Goal: Task Accomplishment & Management: Manage account settings

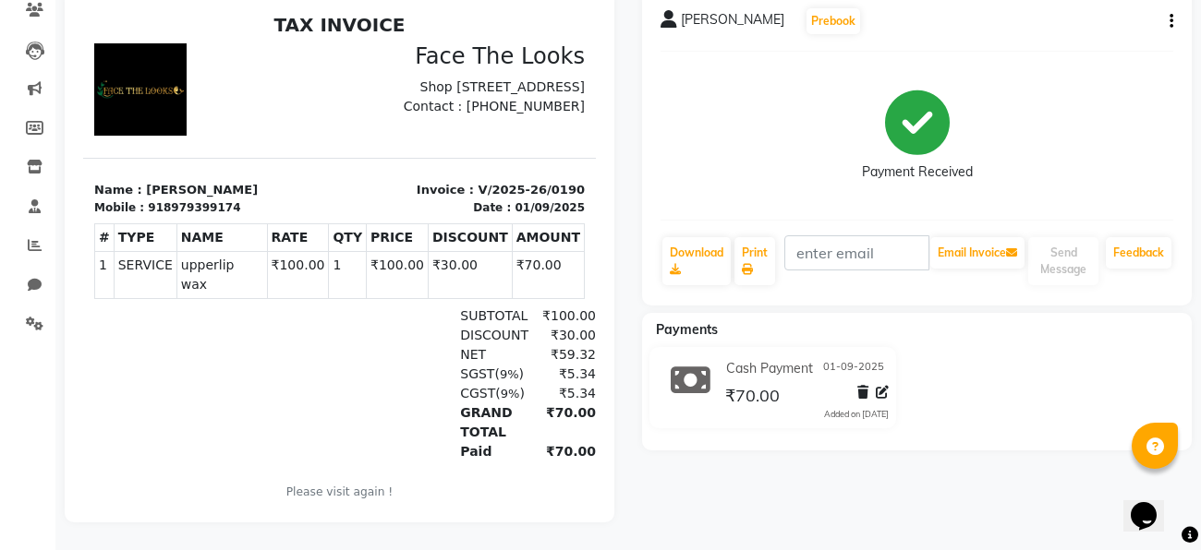
scroll to position [163, 0]
click at [32, 40] on span at bounding box center [34, 50] width 32 height 21
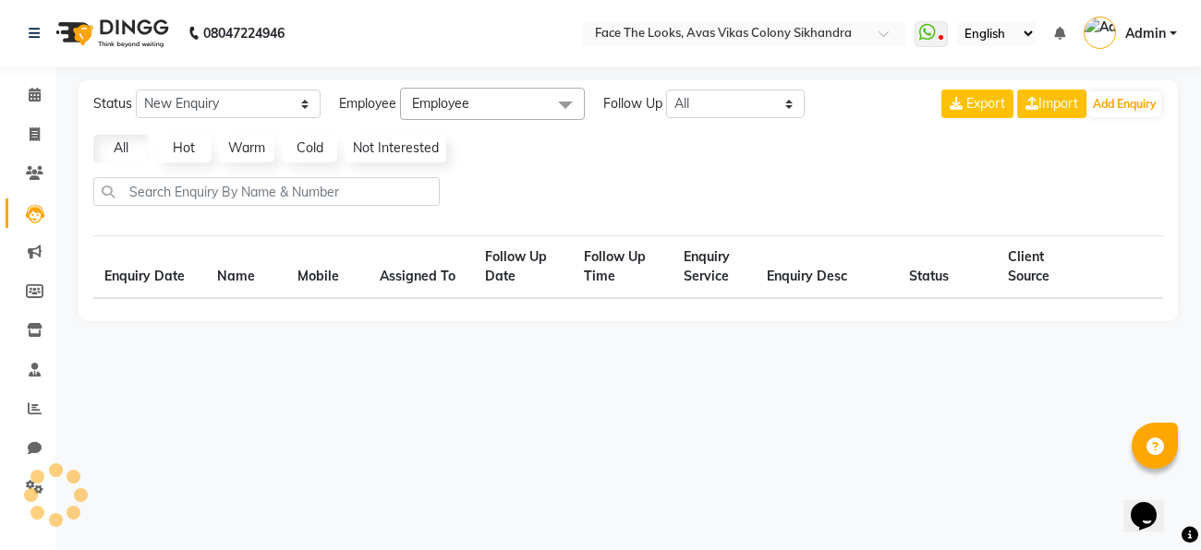
select select "10"
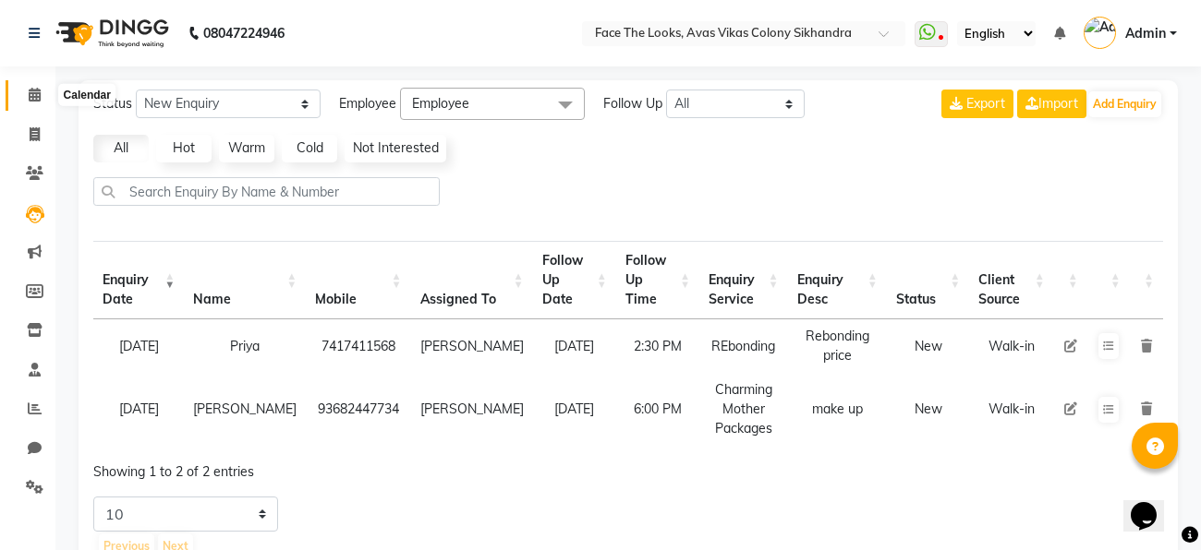
click at [32, 92] on icon at bounding box center [35, 95] width 12 height 14
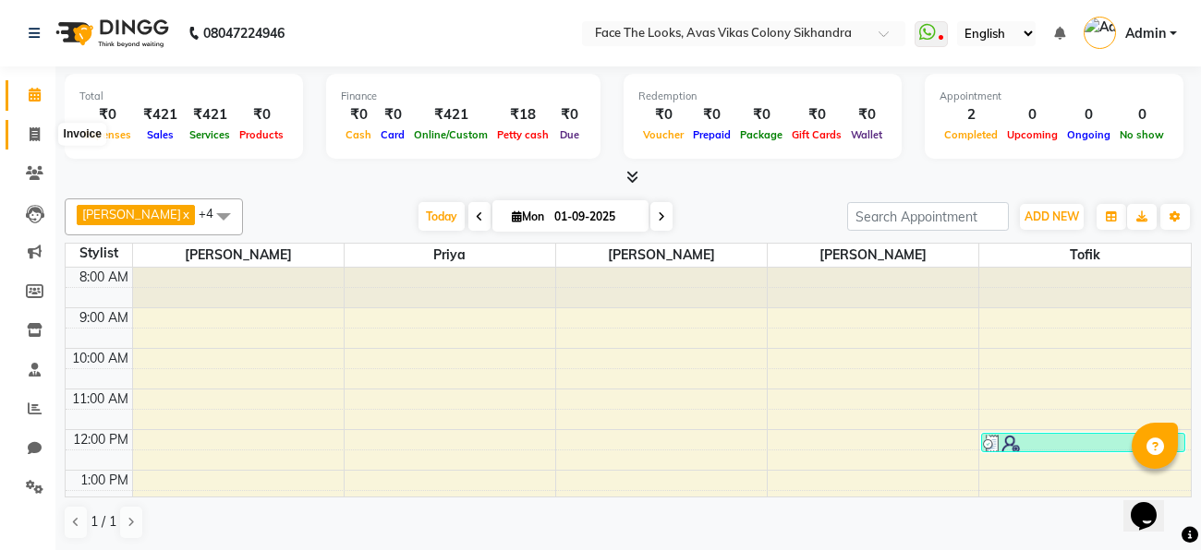
click at [35, 144] on span at bounding box center [34, 135] width 32 height 21
select select "service"
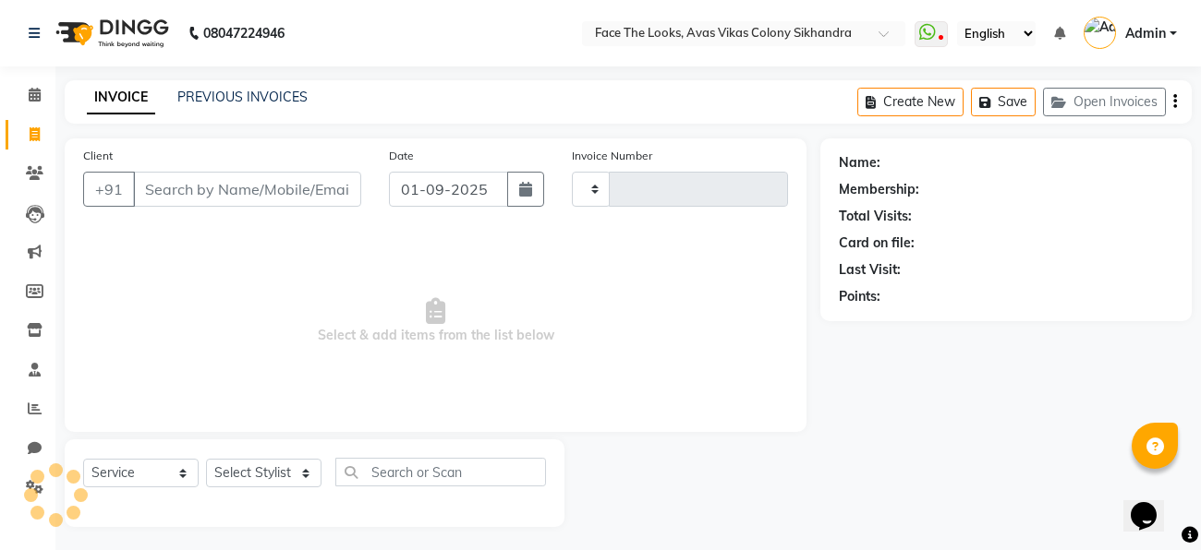
type input "0191"
select select "8471"
click at [33, 488] on div at bounding box center [55, 494] width 55 height 55
click at [36, 486] on icon at bounding box center [35, 487] width 18 height 14
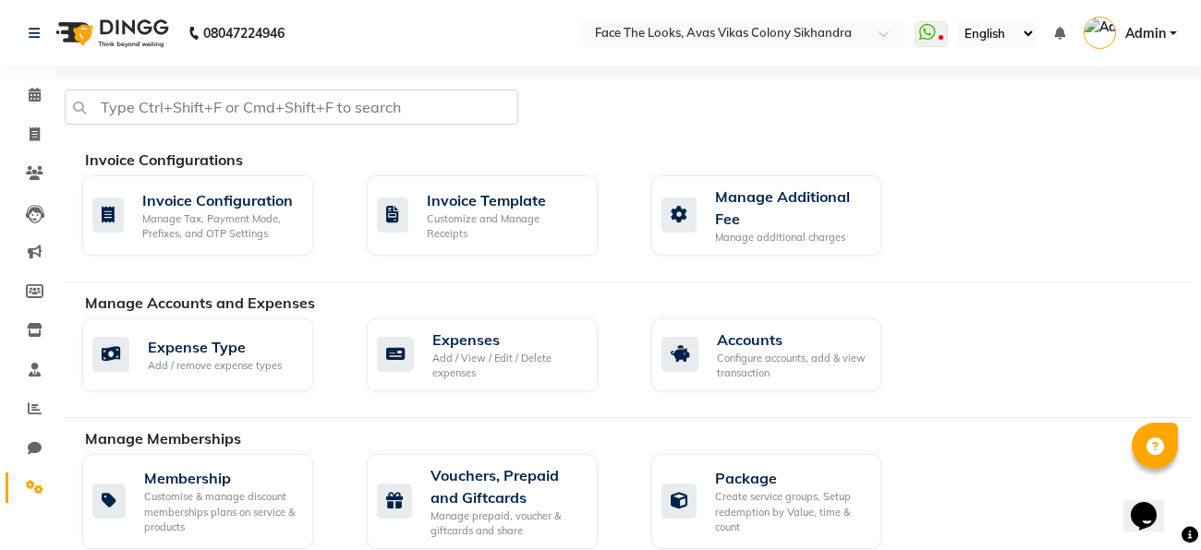
click at [986, 292] on div "Manage Accounts and Expenses" at bounding box center [645, 303] width 1120 height 22
click at [41, 328] on icon at bounding box center [35, 330] width 16 height 14
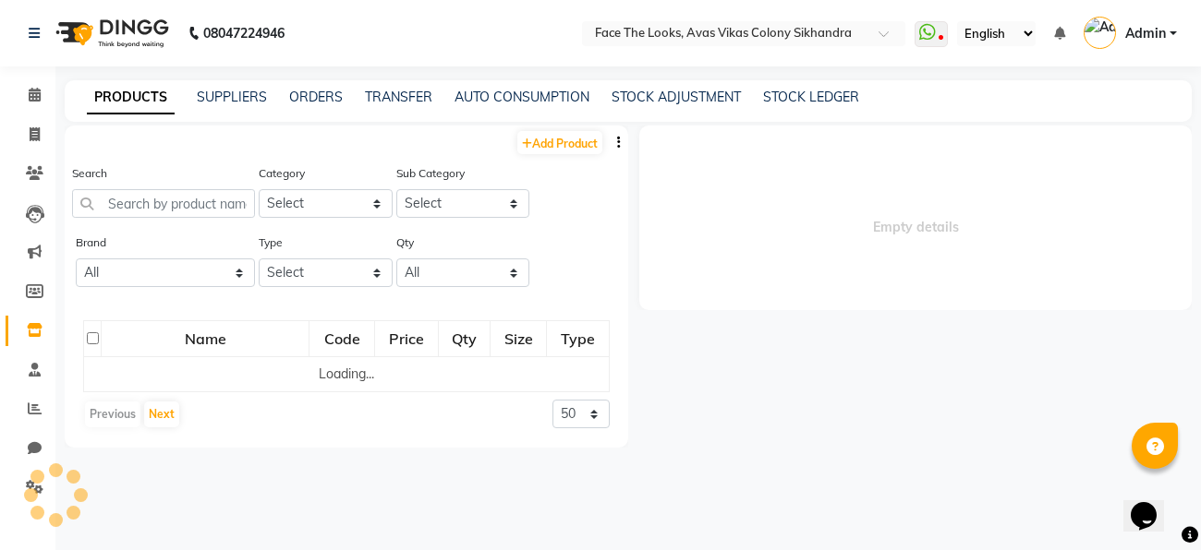
select select
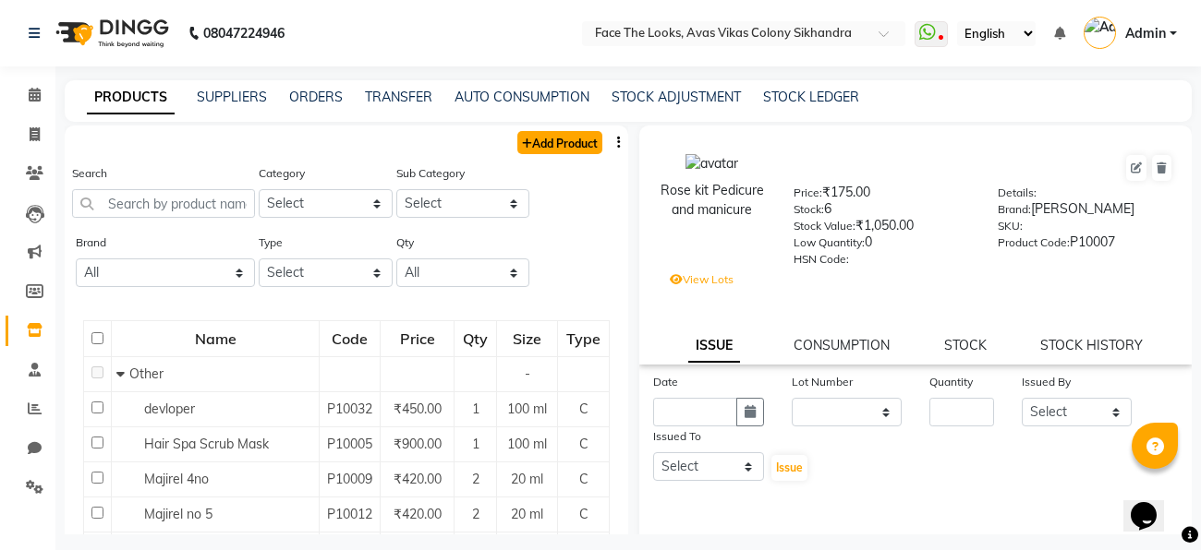
click at [544, 138] on link "Add Product" at bounding box center [559, 142] width 85 height 23
select select "true"
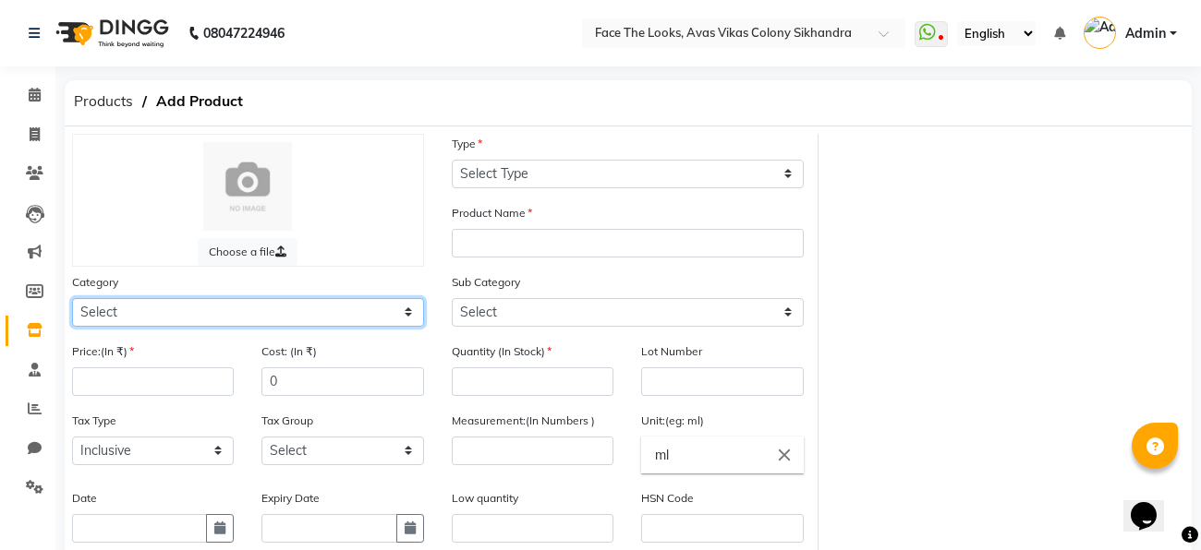
click at [272, 324] on select "Select Hair Skin Makeup Personal Care Appliances [PERSON_NAME] Waxing Disposabl…" at bounding box center [248, 312] width 352 height 29
select select "1100"
click at [72, 300] on select "Select Hair Skin Makeup Personal Care Appliances [PERSON_NAME] Waxing Disposabl…" at bounding box center [248, 312] width 352 height 29
click at [279, 319] on select "Select Hair Skin Makeup Personal Care Appliances [PERSON_NAME] Waxing Disposabl…" at bounding box center [248, 312] width 352 height 29
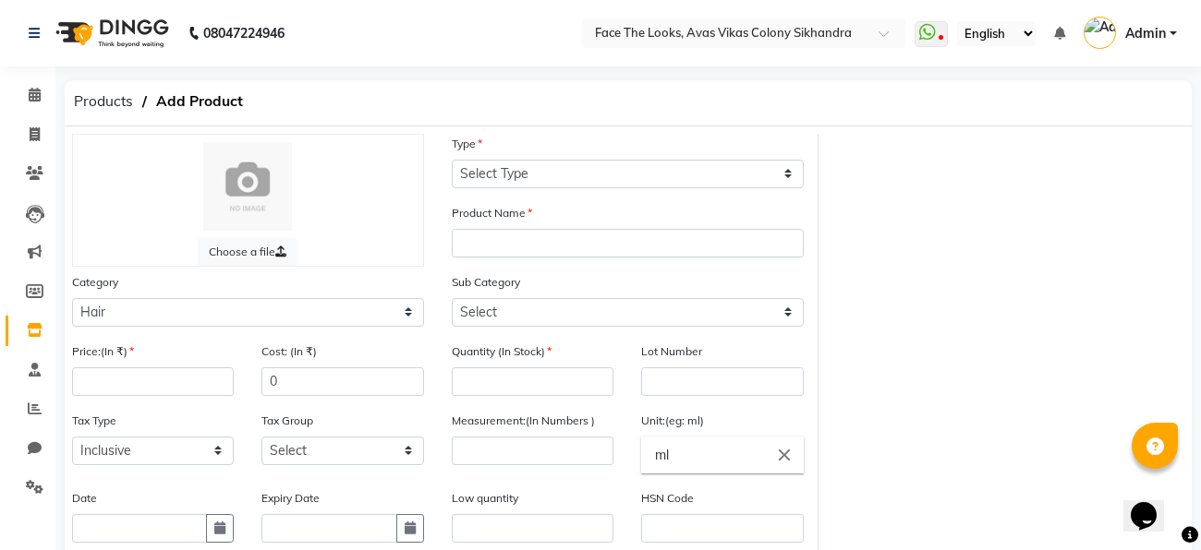
click at [537, 131] on div "Choose a file Type Select Type Both Retail Consumable Product Name Category Sel…" at bounding box center [628, 452] width 1127 height 651
click at [199, 390] on input "number" at bounding box center [153, 382] width 162 height 29
type input "690"
click at [390, 389] on input "0" at bounding box center [342, 382] width 162 height 29
type input "690"
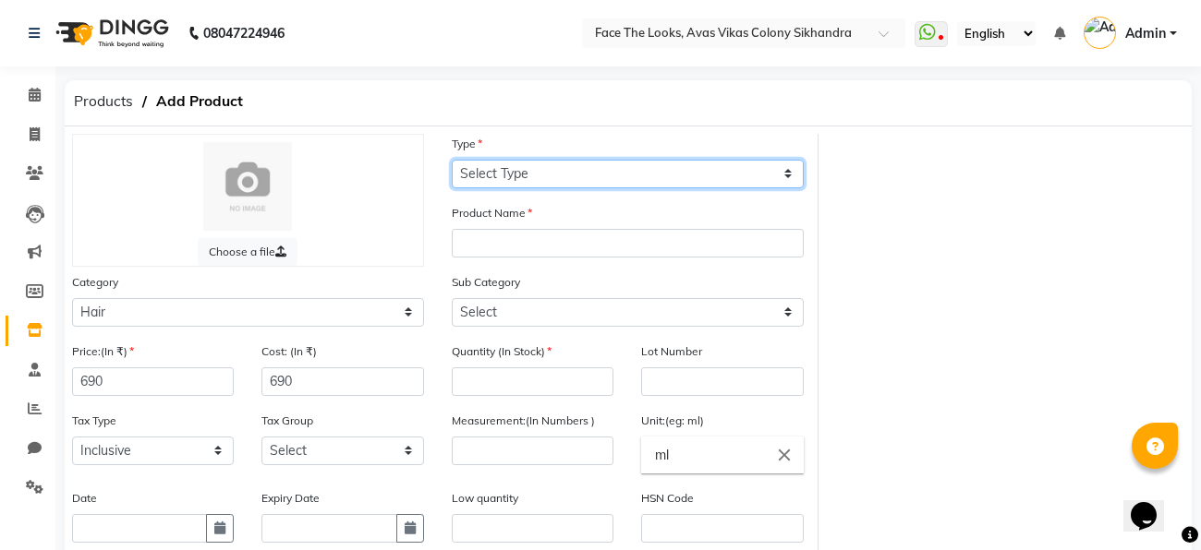
click at [513, 172] on select "Select Type Both Retail Consumable" at bounding box center [628, 174] width 352 height 29
select select "R"
click at [452, 160] on select "Select Type Both Retail Consumable" at bounding box center [628, 174] width 352 height 29
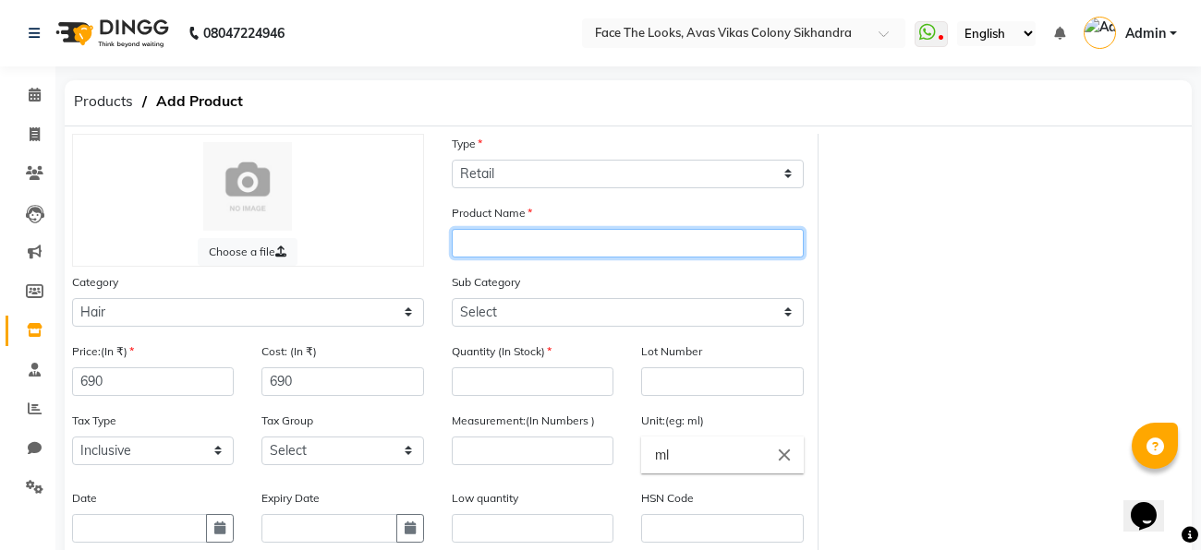
click at [507, 247] on input "text" at bounding box center [628, 243] width 352 height 29
type input "l"
type input "Loreal Xtenso Shampoo"
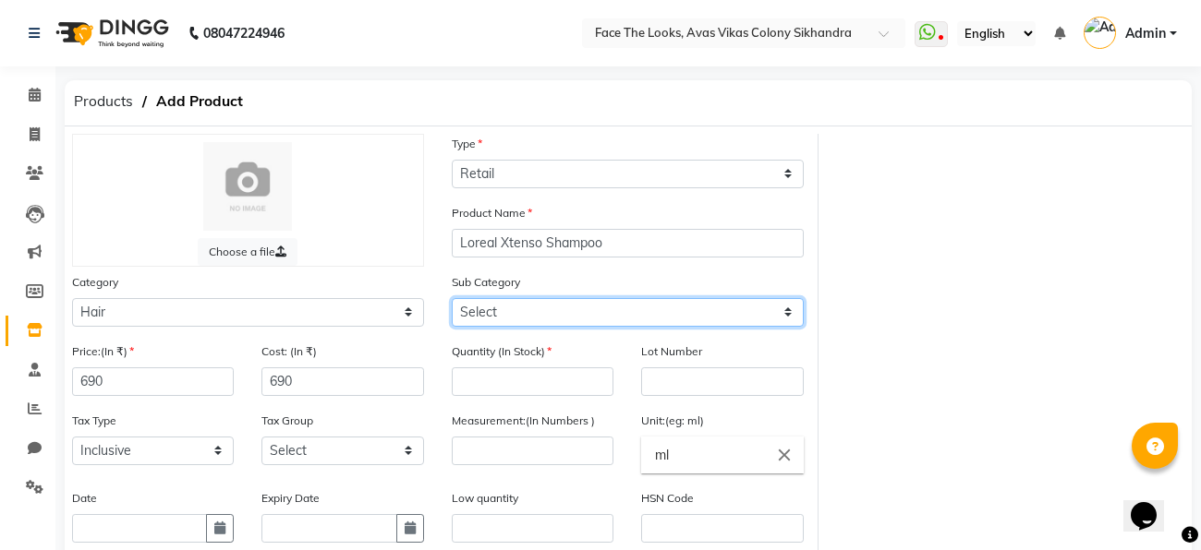
click at [500, 312] on select "Select Shampoo Conditioner Cream Mask Oil Serum Color Appliances Treatment Styl…" at bounding box center [628, 312] width 352 height 29
select select "1101"
click at [452, 300] on select "Select Shampoo Conditioner Cream Mask Oil Serum Color Appliances Treatment Styl…" at bounding box center [628, 312] width 352 height 29
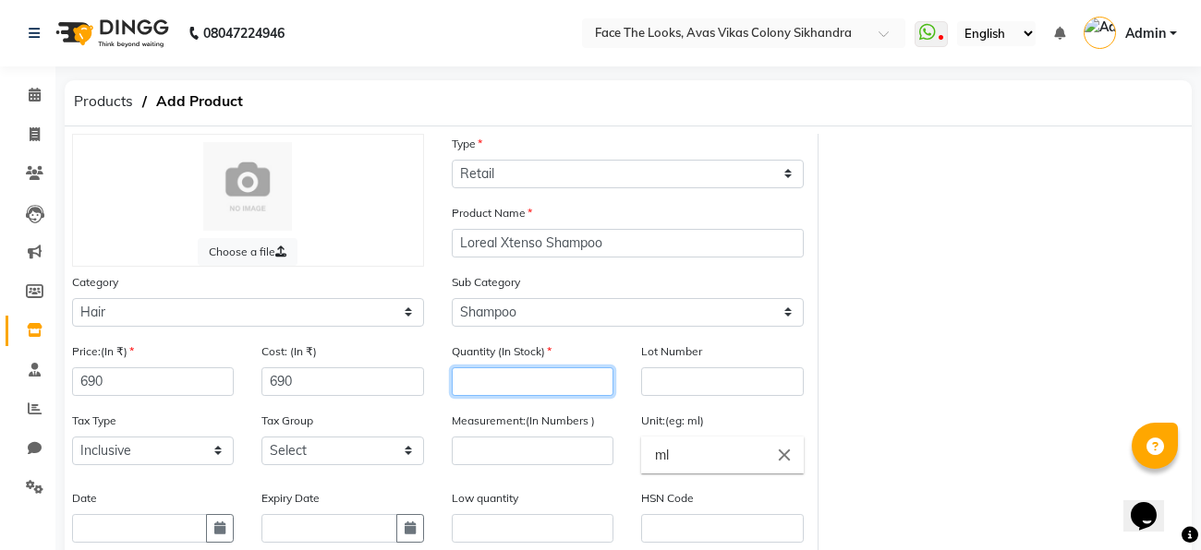
click at [533, 373] on input "number" at bounding box center [533, 382] width 162 height 29
type input "1"
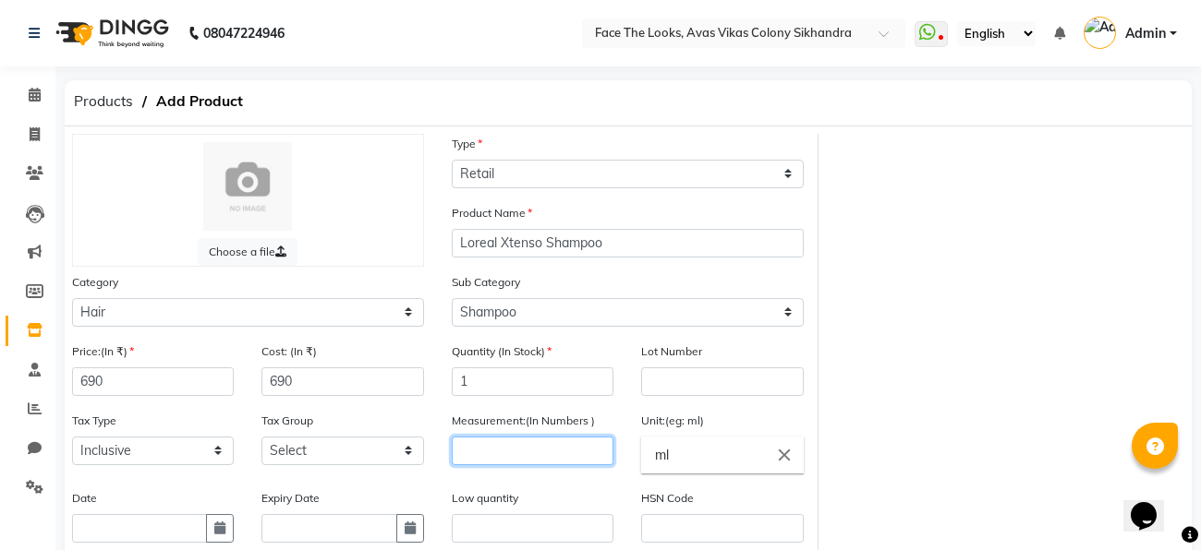
click at [536, 450] on input "number" at bounding box center [533, 451] width 162 height 29
type input "250"
click at [616, 512] on div "Low quantity" at bounding box center [532, 523] width 189 height 69
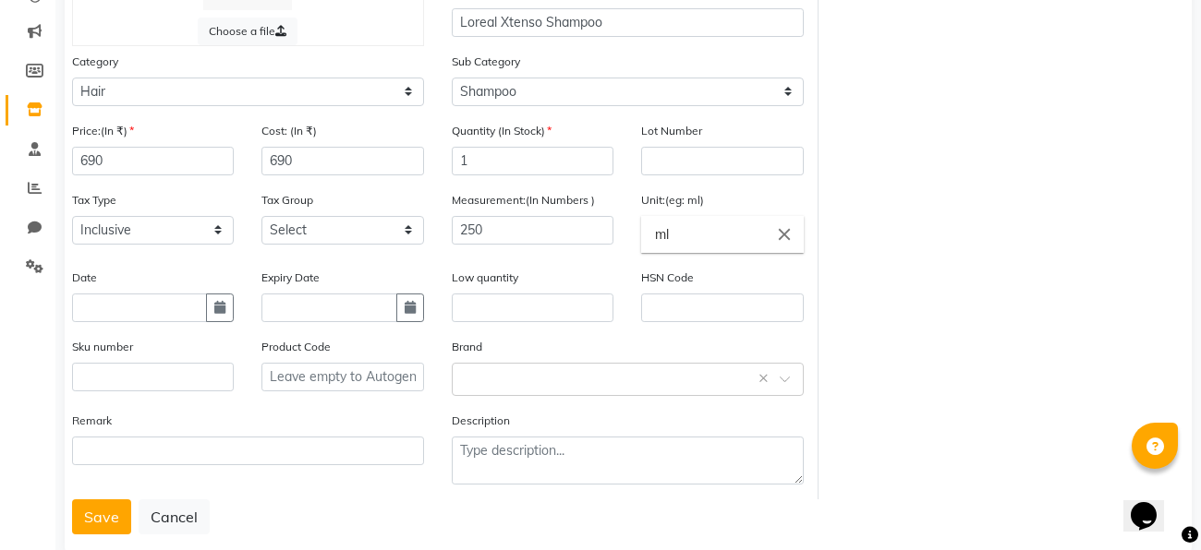
scroll to position [258, 0]
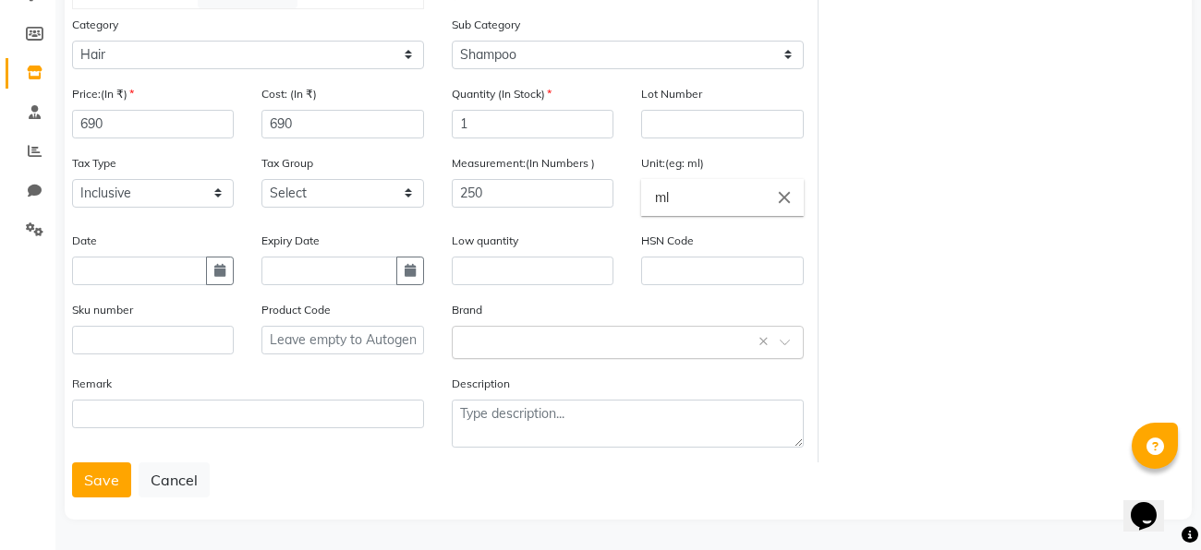
click at [709, 350] on input "text" at bounding box center [609, 341] width 295 height 19
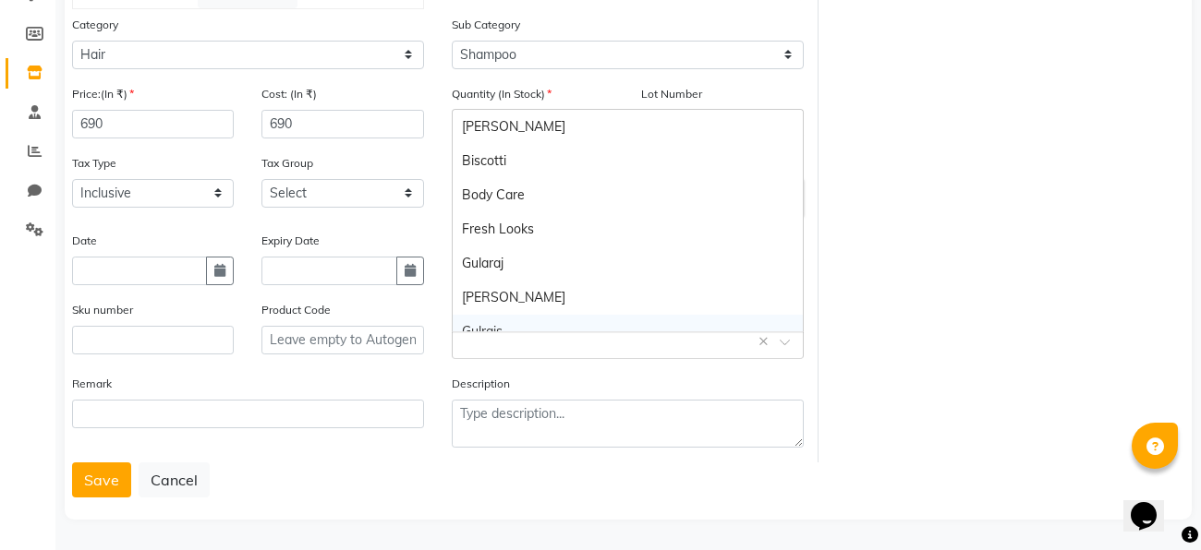
click at [627, 351] on input "text" at bounding box center [609, 341] width 295 height 19
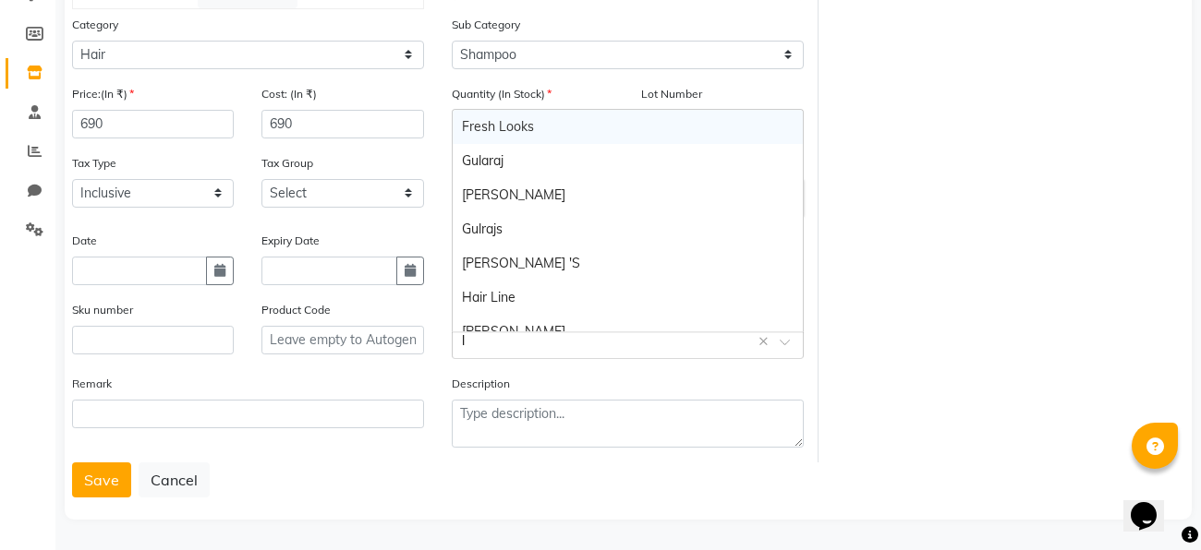
type input "lo"
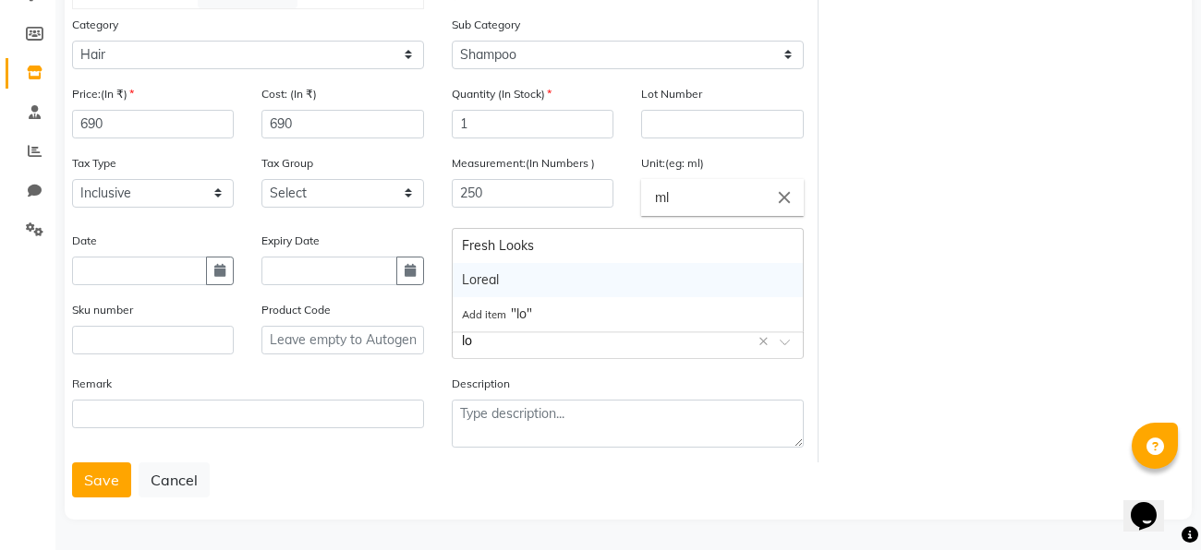
click at [530, 284] on div "Loreal" at bounding box center [628, 280] width 350 height 34
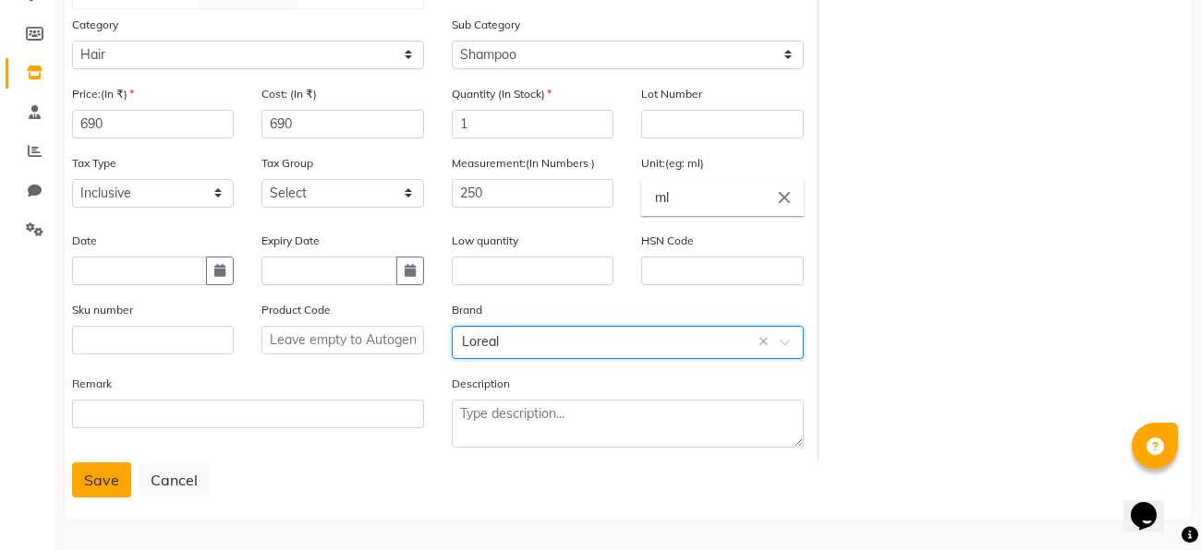
click at [101, 493] on button "Save" at bounding box center [101, 480] width 59 height 35
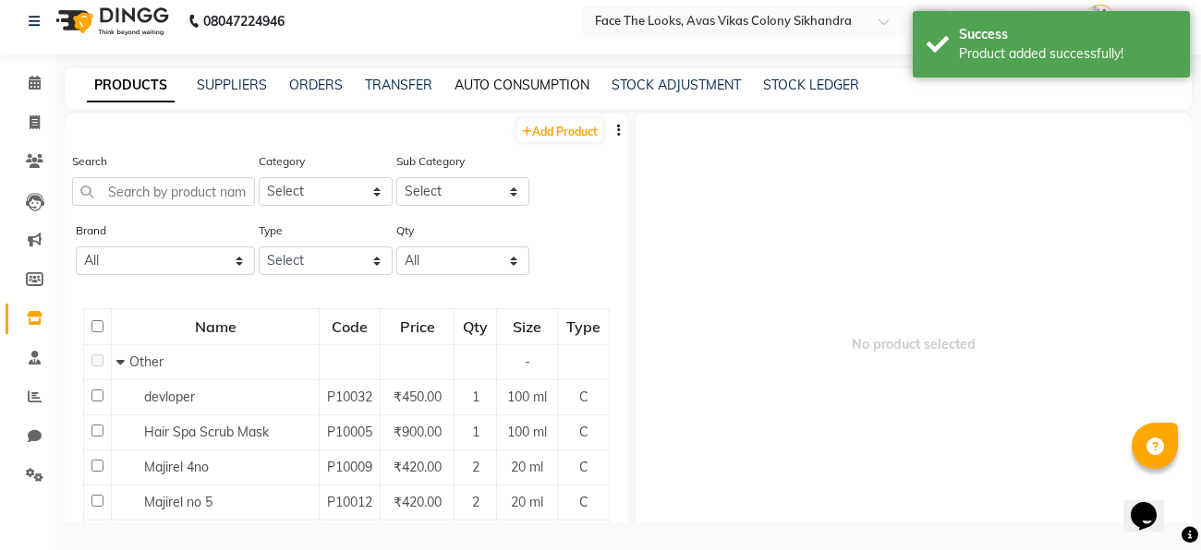
scroll to position [12, 0]
click at [550, 127] on link "Add Product" at bounding box center [559, 130] width 85 height 23
select select "true"
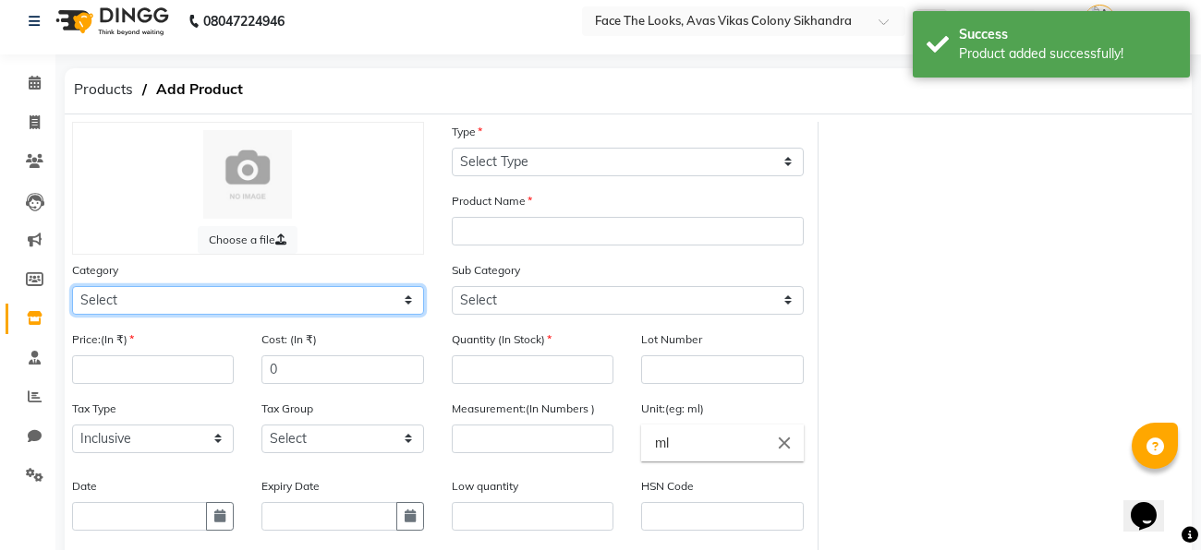
click at [306, 306] on select "Select Hair Skin Makeup Personal Care Appliances [PERSON_NAME] Waxing Disposabl…" at bounding box center [248, 300] width 352 height 29
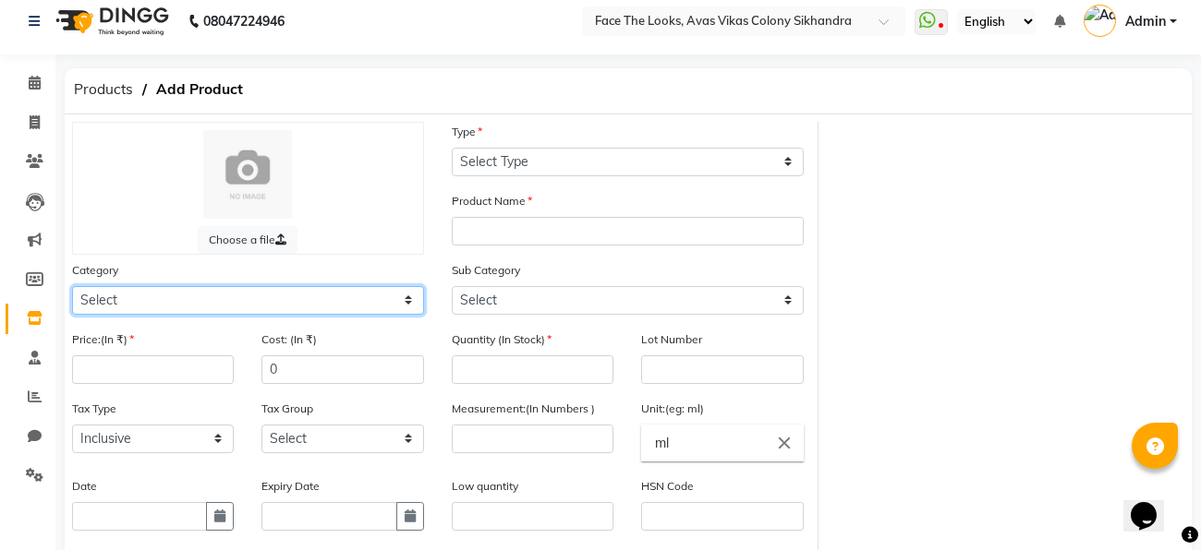
select select "1100"
click at [72, 287] on select "Select Hair Skin Makeup Personal Care Appliances [PERSON_NAME] Waxing Disposabl…" at bounding box center [248, 300] width 352 height 29
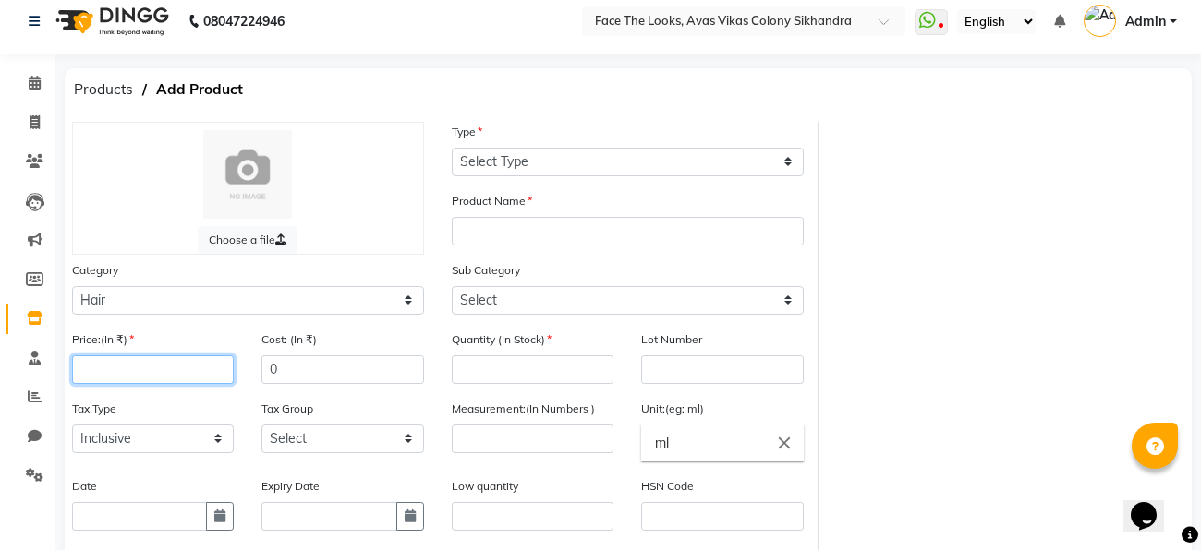
click at [200, 369] on input "number" at bounding box center [153, 370] width 162 height 29
type input "850"
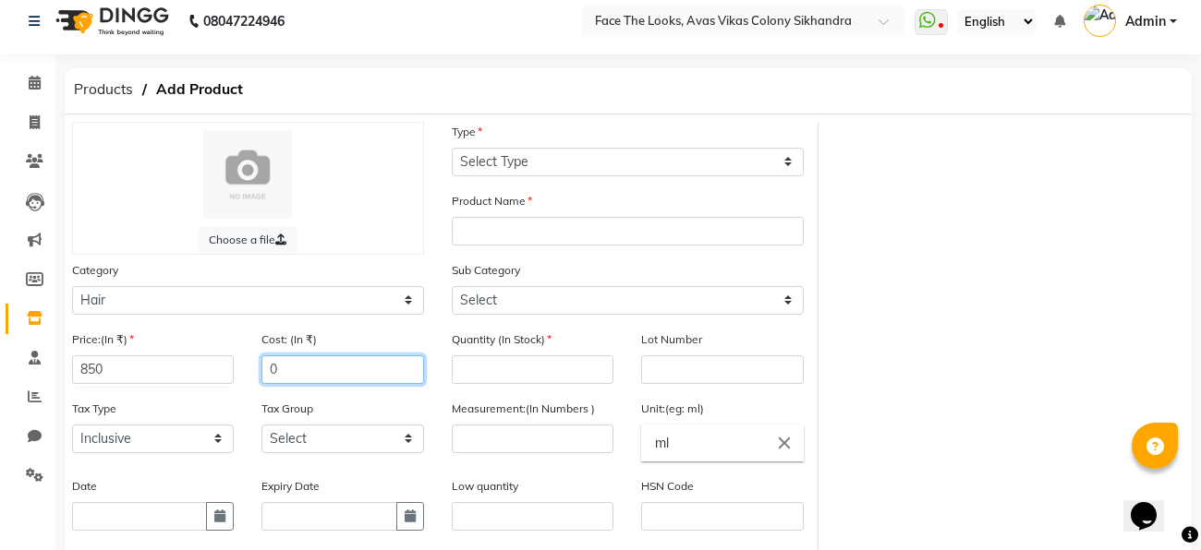
click at [302, 376] on input "0" at bounding box center [342, 370] width 162 height 29
type input "850"
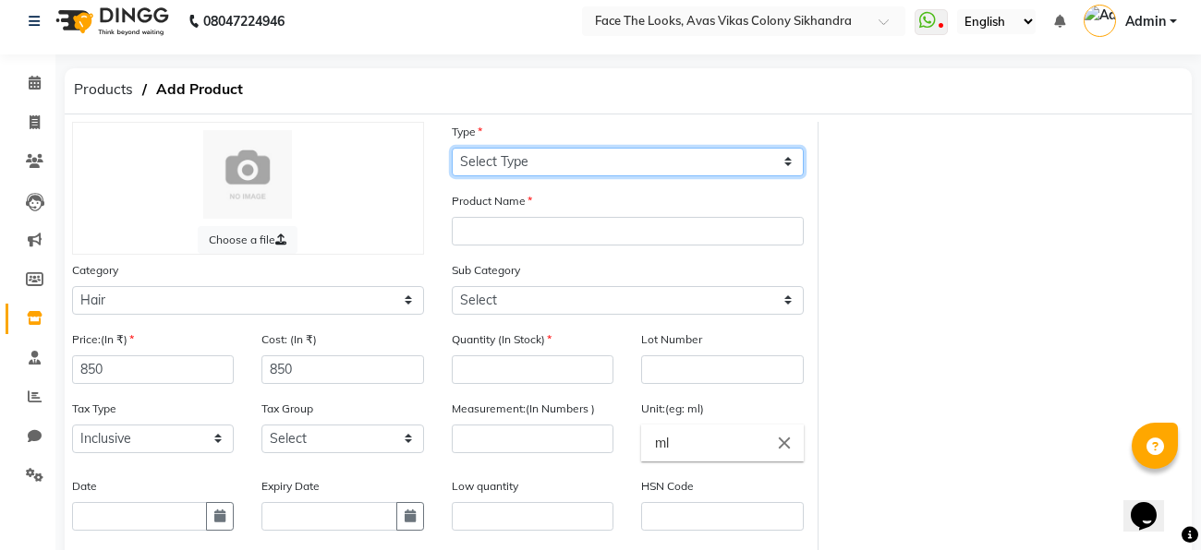
click at [508, 163] on select "Select Type Both Retail Consumable" at bounding box center [628, 162] width 352 height 29
click at [452, 148] on select "Select Type Both Retail Consumable" at bounding box center [628, 162] width 352 height 29
click at [509, 165] on select "Select Type Both Retail Consumable" at bounding box center [628, 162] width 352 height 29
select select "R"
click at [452, 148] on select "Select Type Both Retail Consumable" at bounding box center [628, 162] width 352 height 29
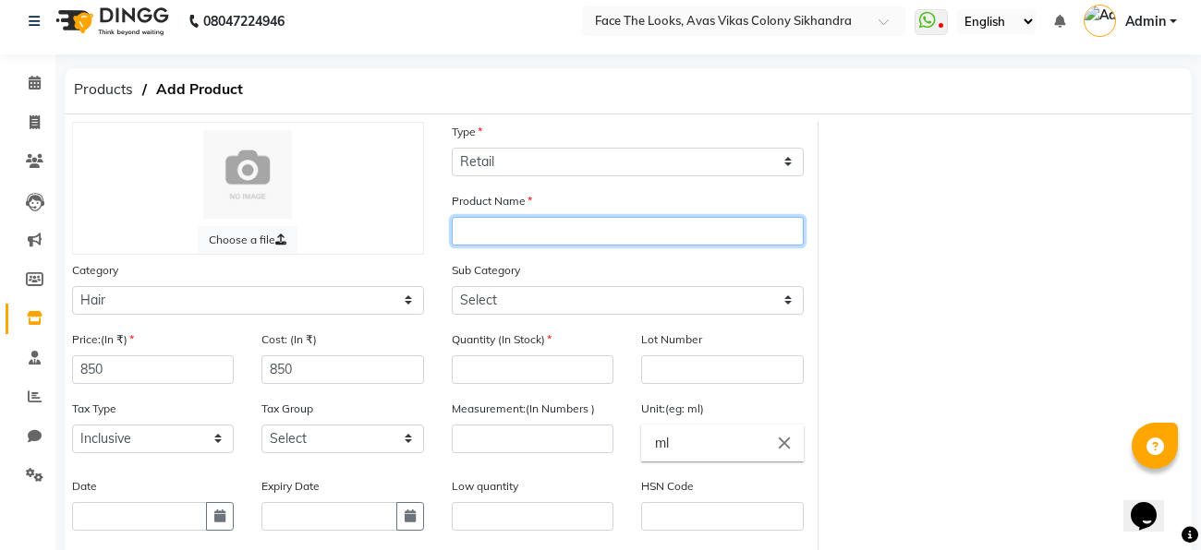
click at [511, 229] on input "text" at bounding box center [628, 231] width 352 height 29
type input "Loreal Xtenso mask"
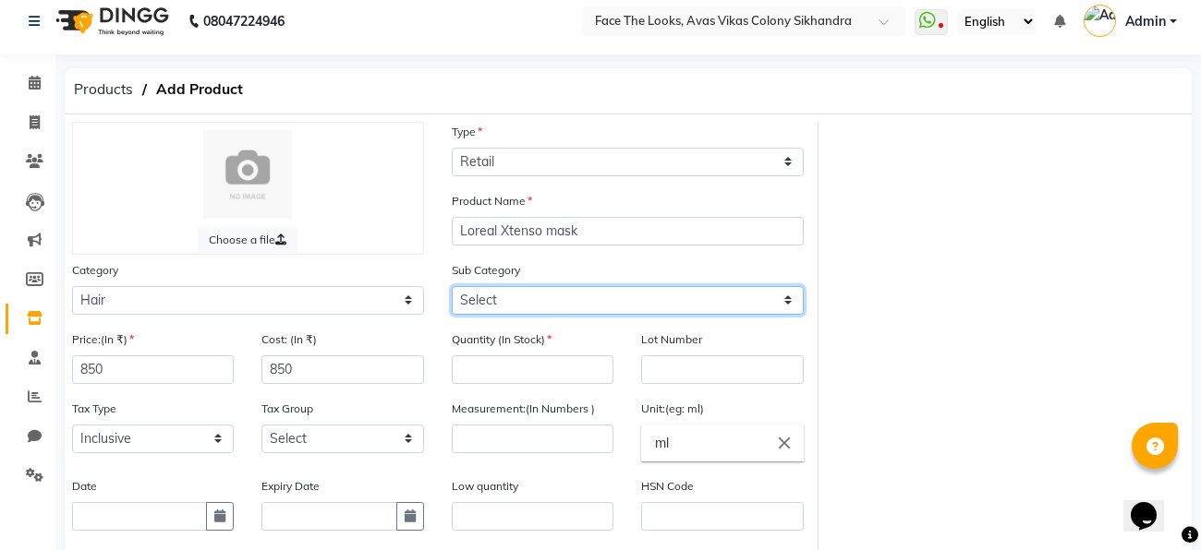
click at [475, 308] on select "Select Shampoo Conditioner Cream Mask Oil Serum Color Appliances Treatment Styl…" at bounding box center [628, 300] width 352 height 29
select select "1104"
click at [452, 287] on select "Select Shampoo Conditioner Cream Mask Oil Serum Color Appliances Treatment Styl…" at bounding box center [628, 300] width 352 height 29
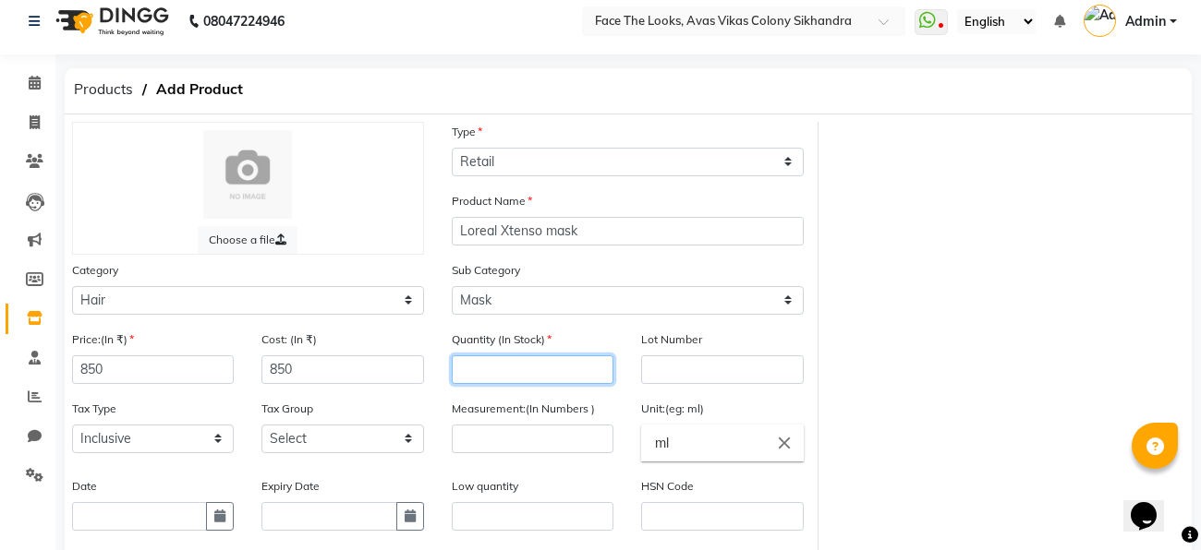
click at [483, 376] on input "number" at bounding box center [533, 370] width 162 height 29
type input "1"
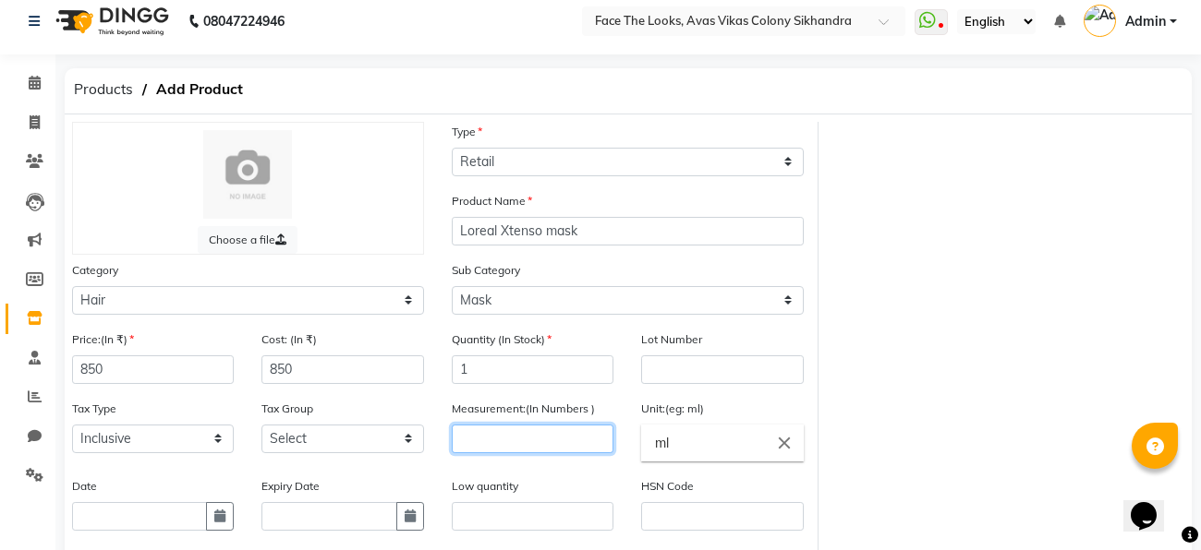
click at [517, 449] on input "number" at bounding box center [533, 439] width 162 height 29
type input "196"
click at [683, 451] on input "ml" at bounding box center [722, 443] width 162 height 37
type input "m"
type input "9"
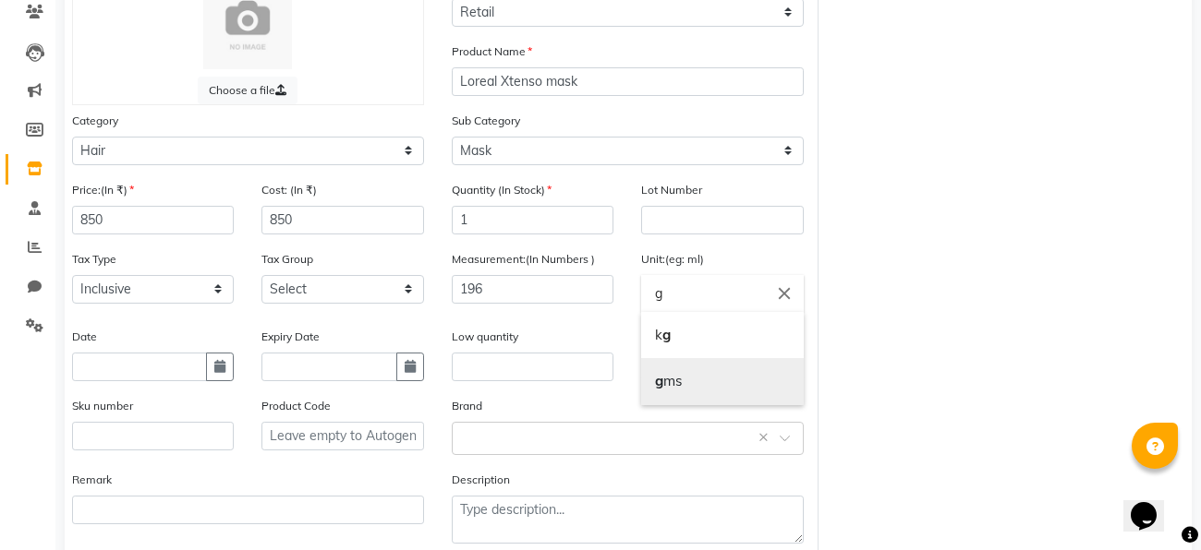
scroll to position [208, 0]
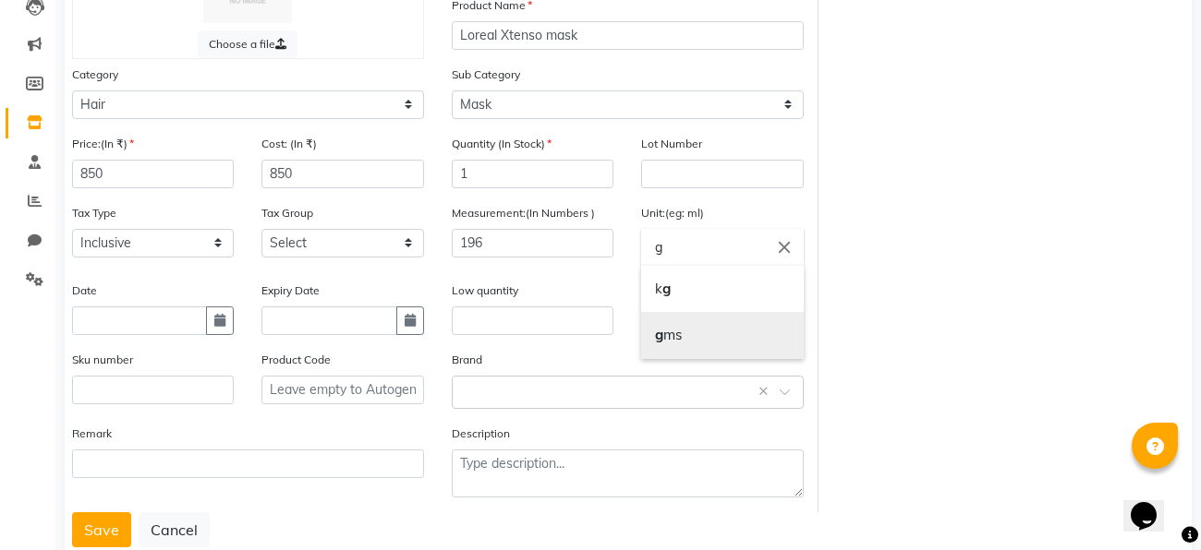
click at [674, 338] on link "g ms" at bounding box center [722, 335] width 162 height 47
type input "gms"
click at [516, 398] on input "text" at bounding box center [609, 390] width 295 height 19
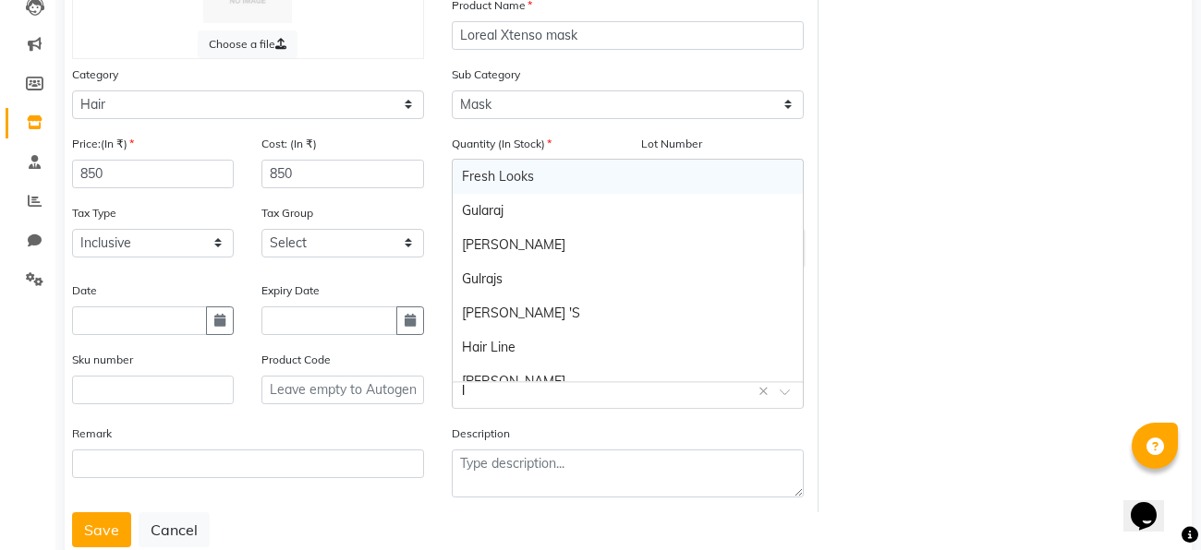
type input "lo"
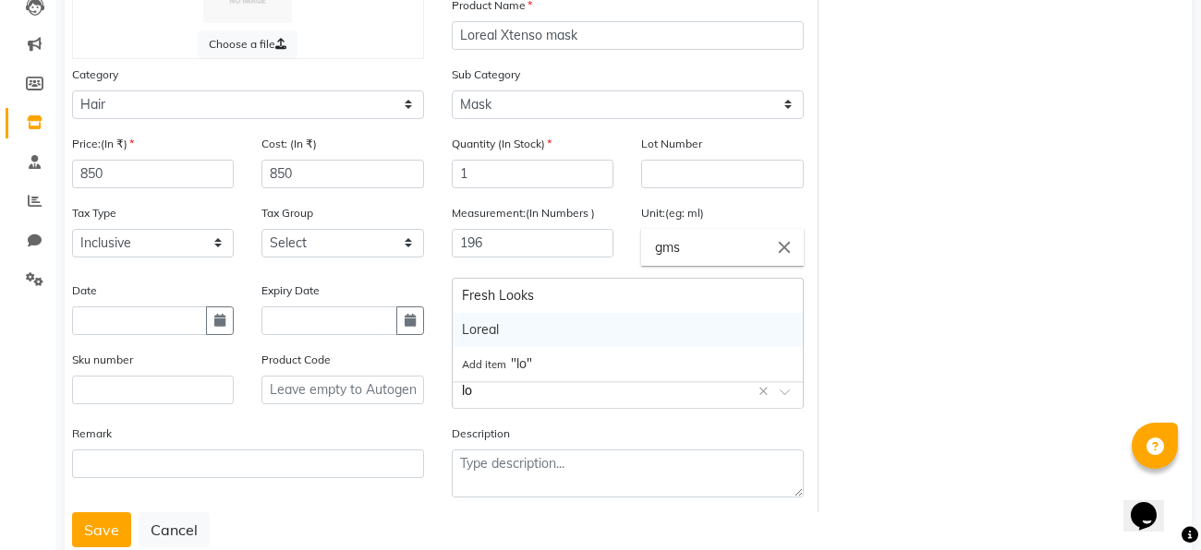
click at [513, 332] on div "Loreal" at bounding box center [628, 330] width 350 height 34
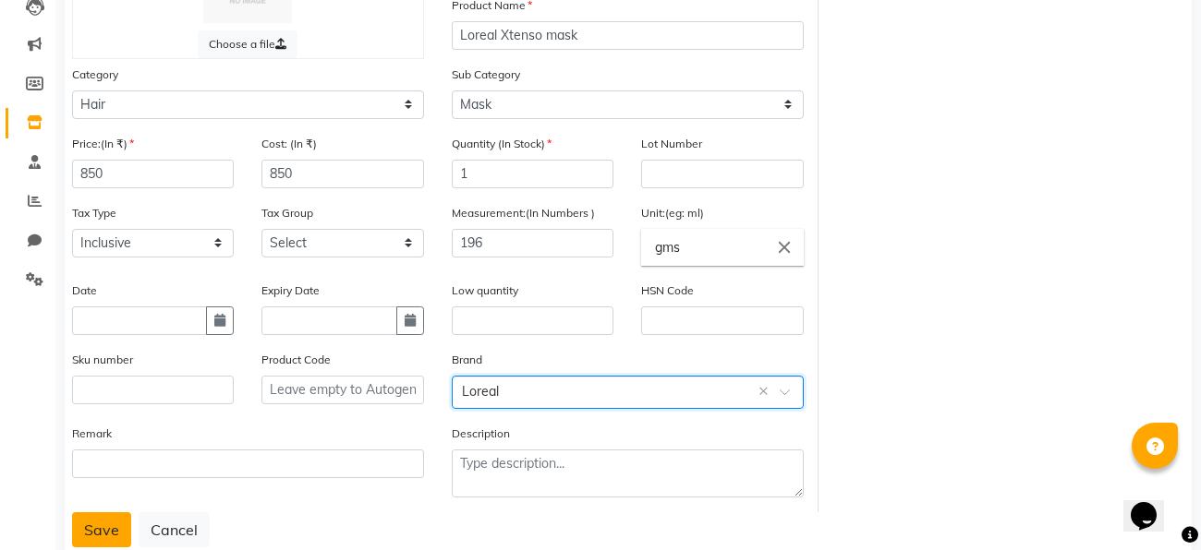
click at [122, 527] on button "Save" at bounding box center [101, 530] width 59 height 35
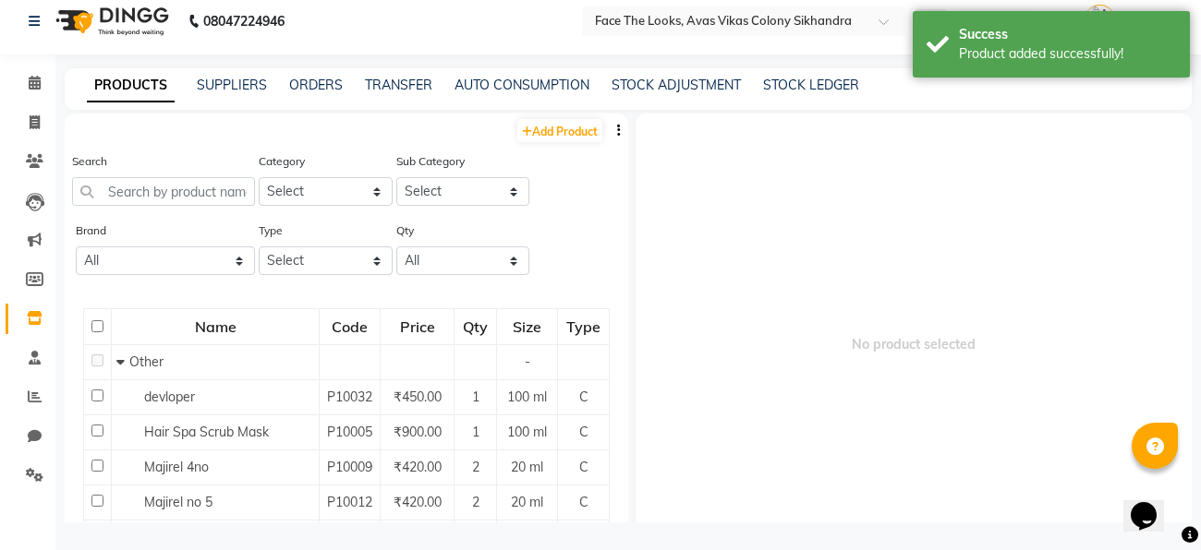
scroll to position [12, 0]
click at [30, 79] on icon at bounding box center [35, 83] width 12 height 14
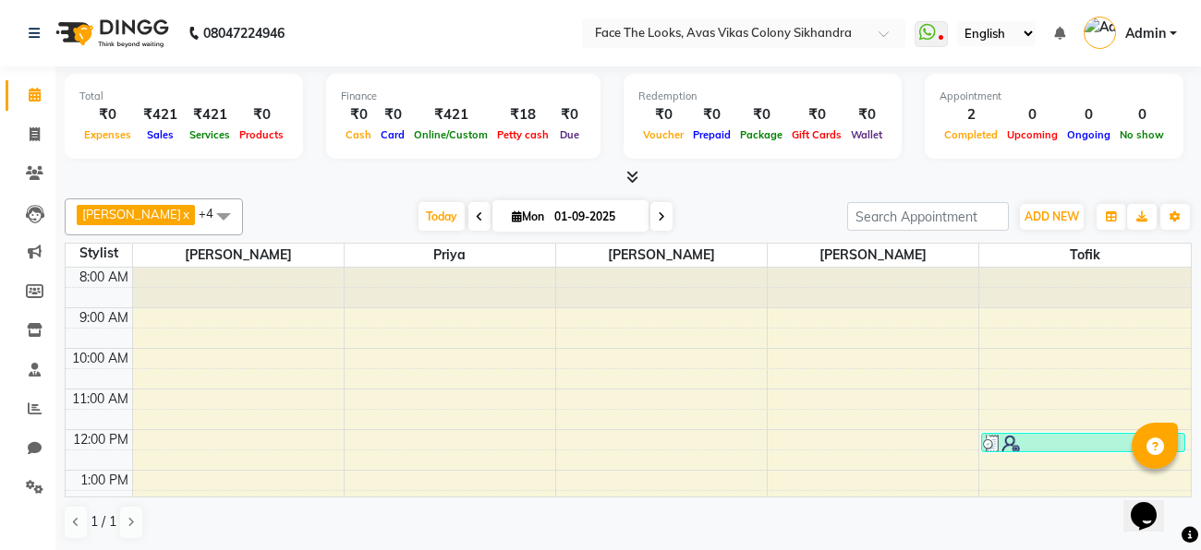
click at [1052, 202] on div "ADD NEW Toggle Dropdown Add Appointment Add Invoice Add Expense Add Attendance …" at bounding box center [1051, 217] width 67 height 30
click at [1062, 214] on span "ADD NEW" at bounding box center [1051, 217] width 54 height 14
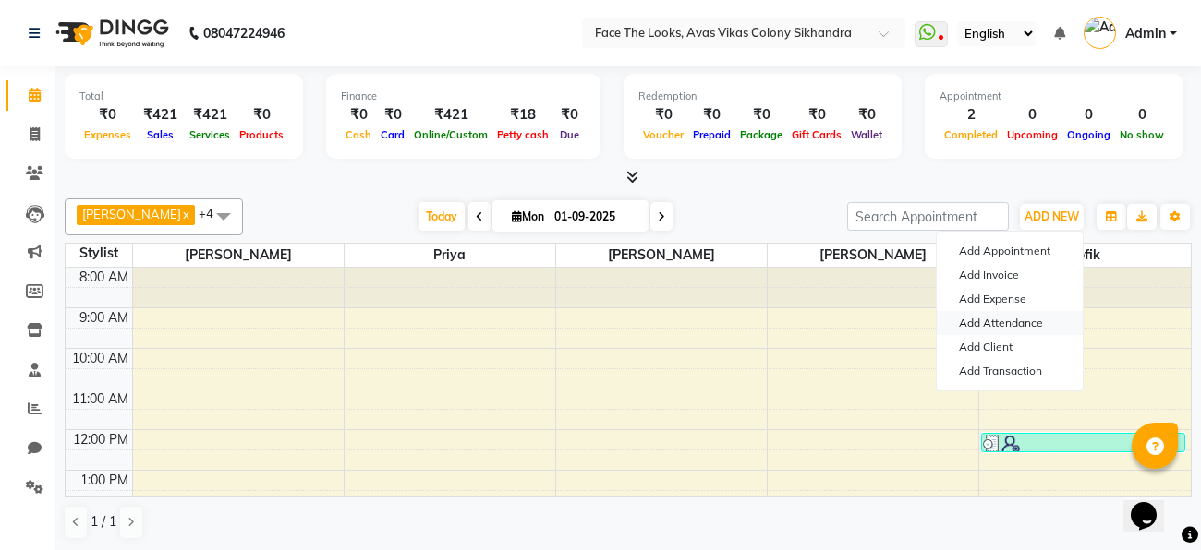
click at [1019, 327] on link "Add Attendance" at bounding box center [1010, 323] width 146 height 24
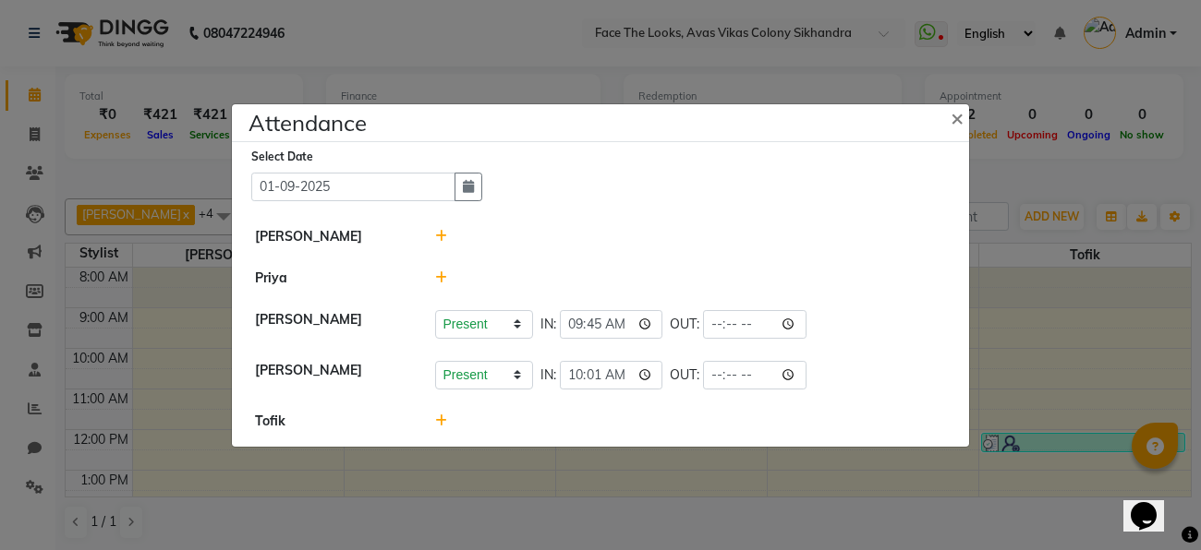
click at [447, 229] on div at bounding box center [690, 236] width 539 height 19
click at [442, 236] on icon at bounding box center [441, 236] width 12 height 13
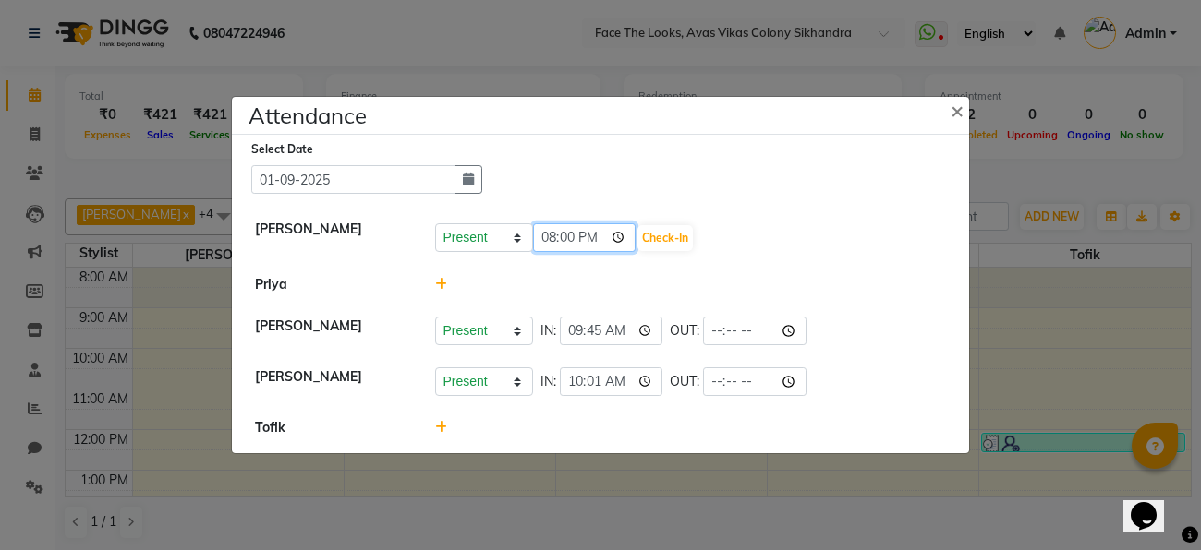
click at [590, 241] on input "20:00" at bounding box center [584, 238] width 103 height 29
click at [652, 235] on button "Check-In" at bounding box center [664, 238] width 55 height 26
type input "11:20"
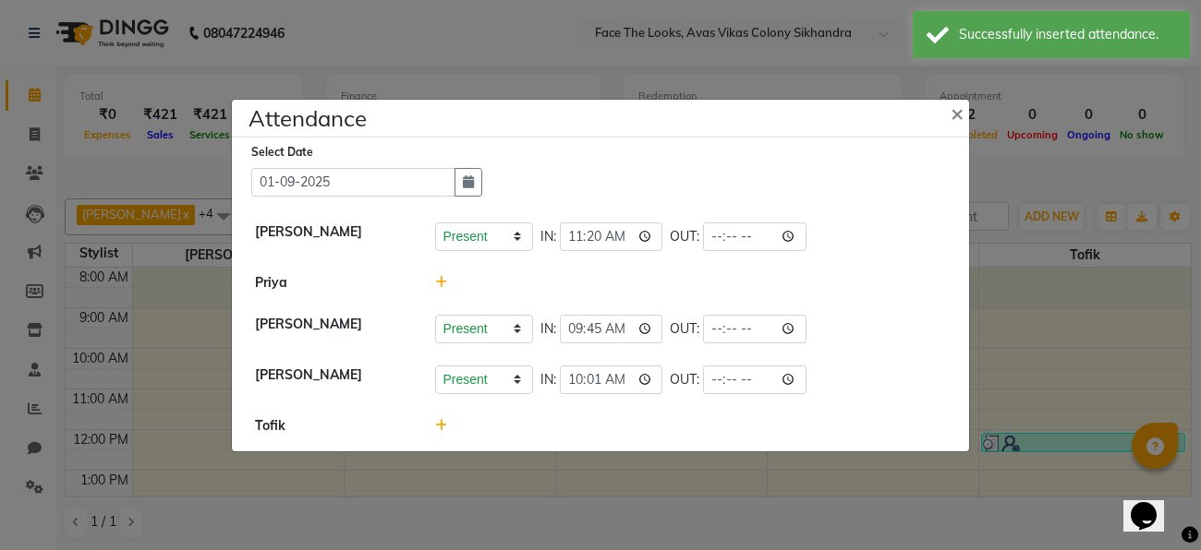
click at [441, 417] on span at bounding box center [441, 425] width 12 height 17
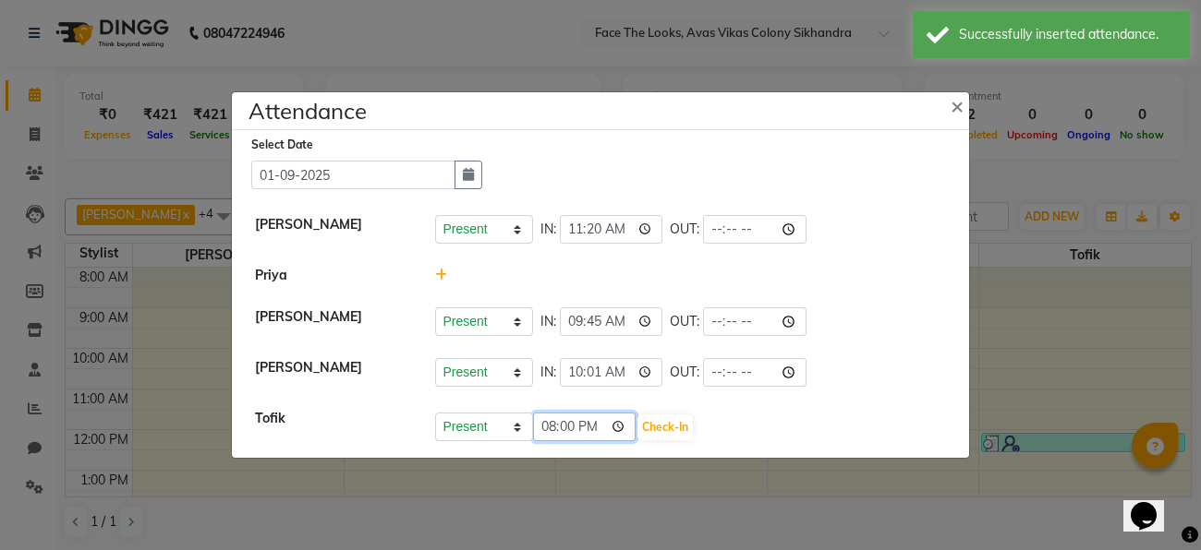
click at [596, 428] on input "20:00" at bounding box center [584, 427] width 103 height 29
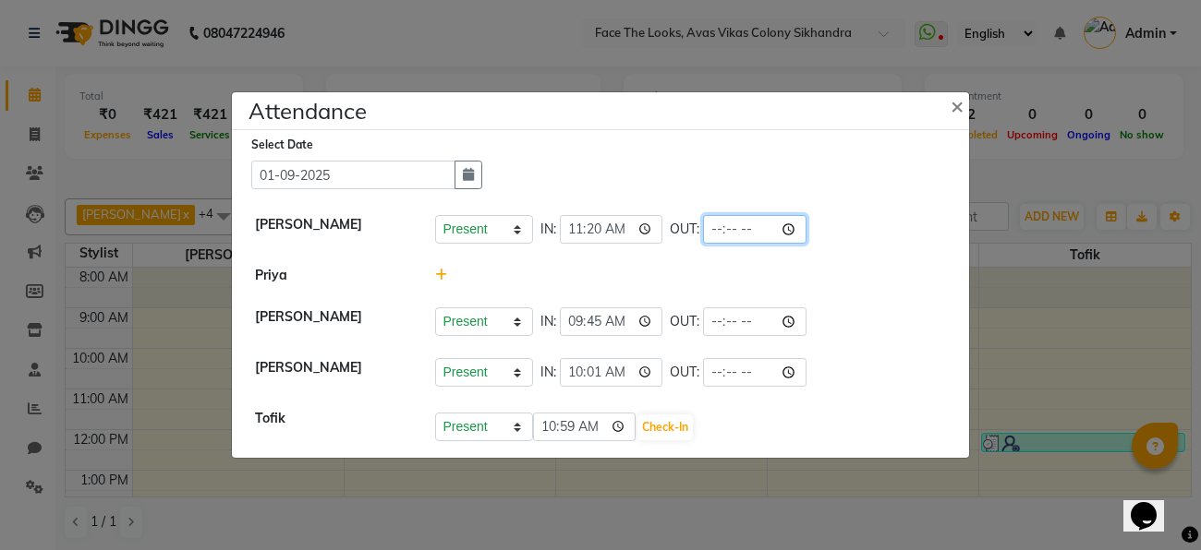
type input "10:59"
click at [748, 230] on input "time" at bounding box center [754, 229] width 103 height 29
click at [802, 240] on div "Present Absent Late Half Day Weekly Off IN: 11:20 OUT:" at bounding box center [691, 229] width 512 height 29
click at [663, 427] on button "Check-In" at bounding box center [664, 428] width 55 height 26
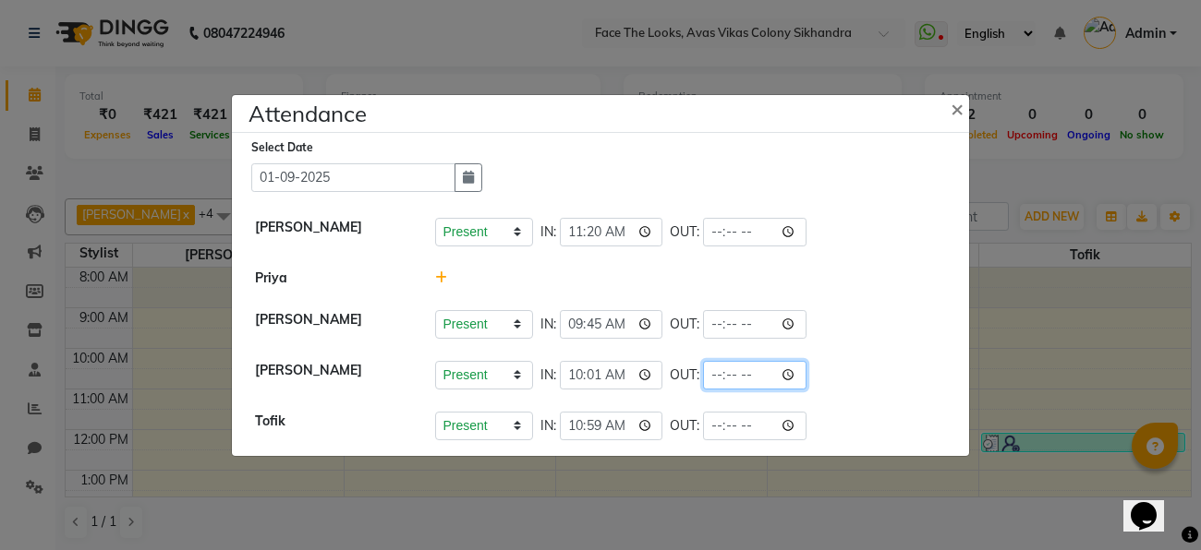
click at [743, 380] on input "time" at bounding box center [754, 375] width 103 height 29
click at [857, 420] on div "Present Absent Late Half Day Weekly Off IN: 10:59 OUT:" at bounding box center [691, 426] width 512 height 29
type input "20:01"
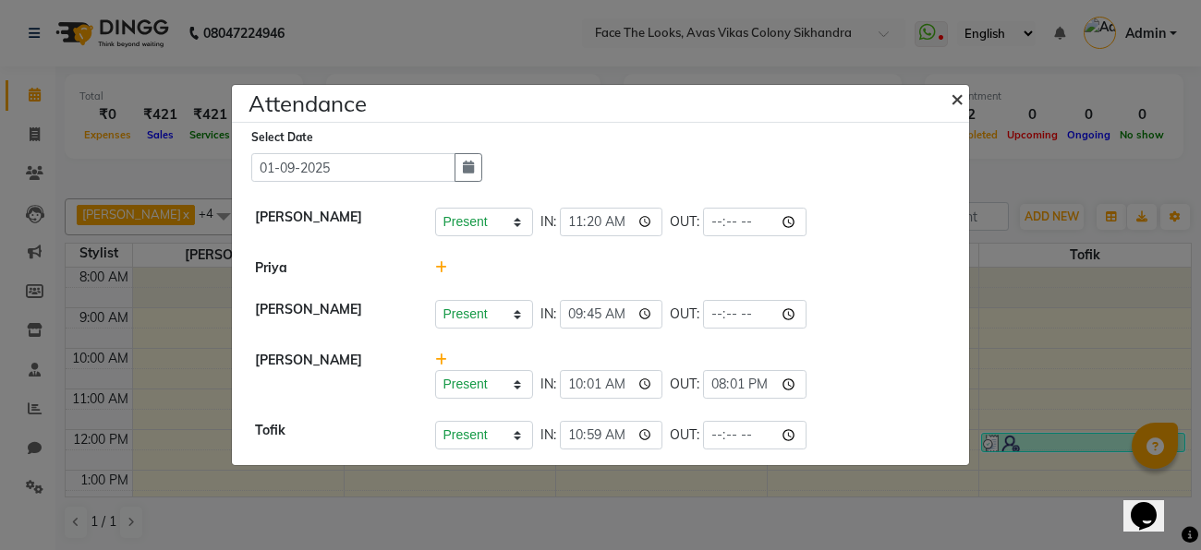
click at [954, 101] on span "×" at bounding box center [956, 98] width 13 height 28
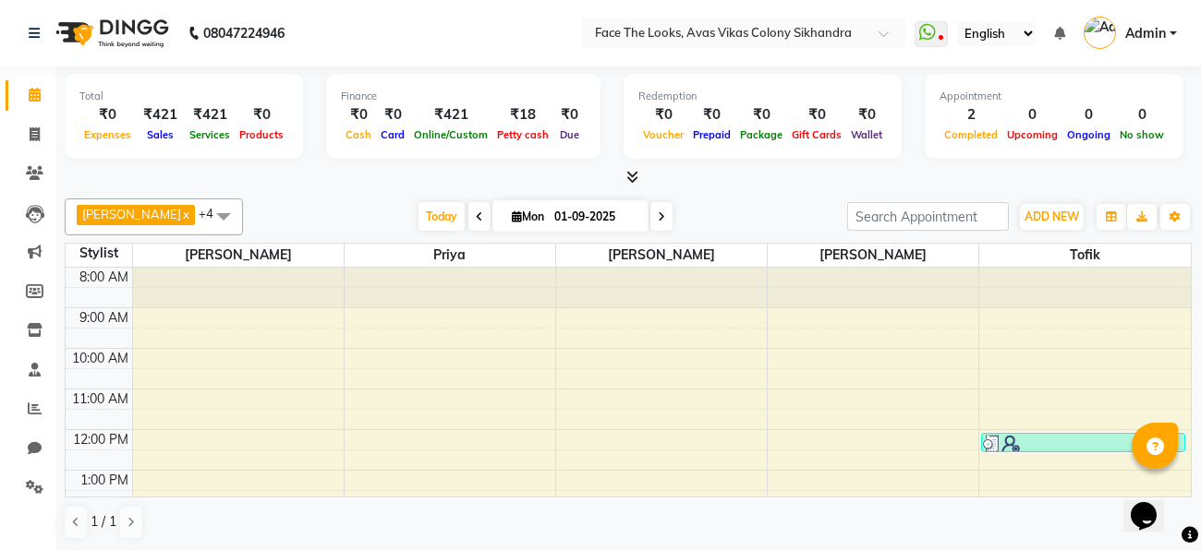
click at [529, 29] on nav "08047224946 Select Location × Face The Looks, Avas Vikas Colony Sikhandra Whats…" at bounding box center [600, 33] width 1201 height 66
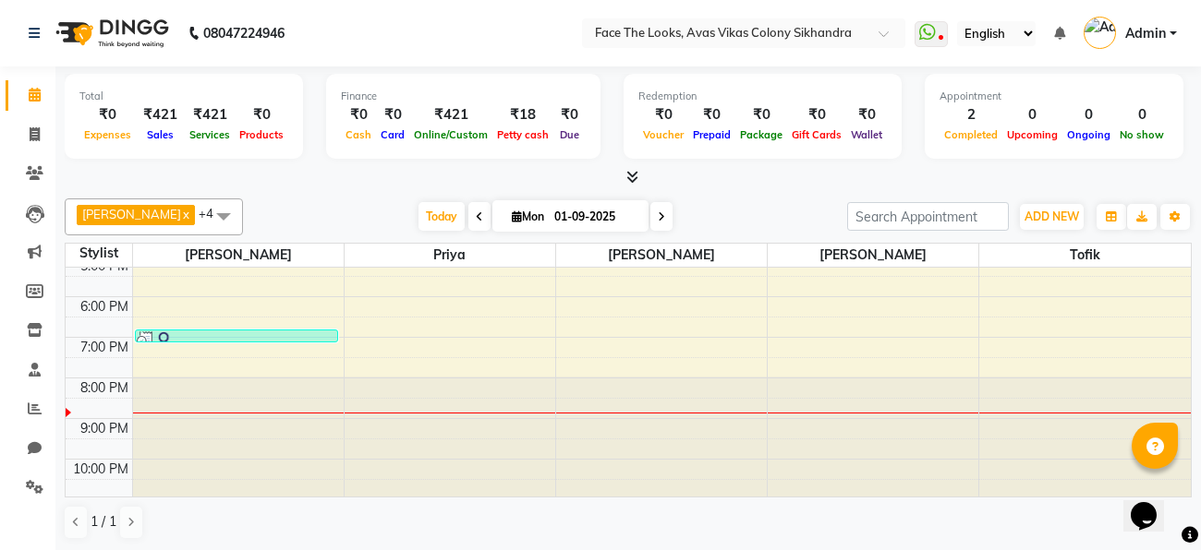
click at [320, 295] on div "8:00 AM 9:00 AM 10:00 AM 11:00 AM 12:00 PM 1:00 PM 2:00 PM 3:00 PM 4:00 PM 5:00…" at bounding box center [628, 195] width 1125 height 609
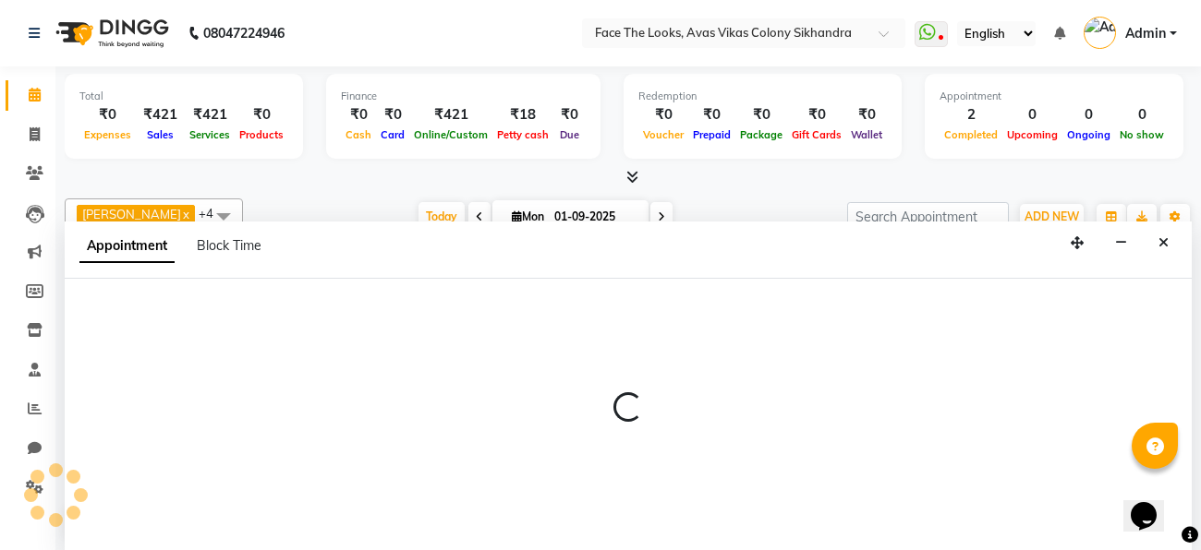
scroll to position [0, 0]
select select "82659"
select select "1080"
select select "tentative"
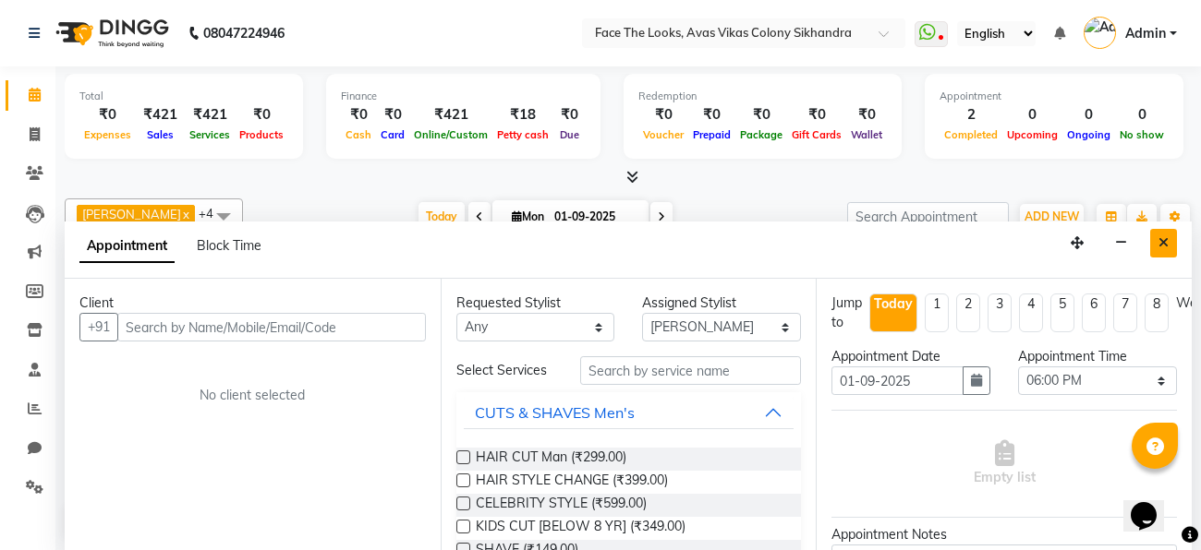
click at [1155, 238] on button "Close" at bounding box center [1163, 243] width 27 height 29
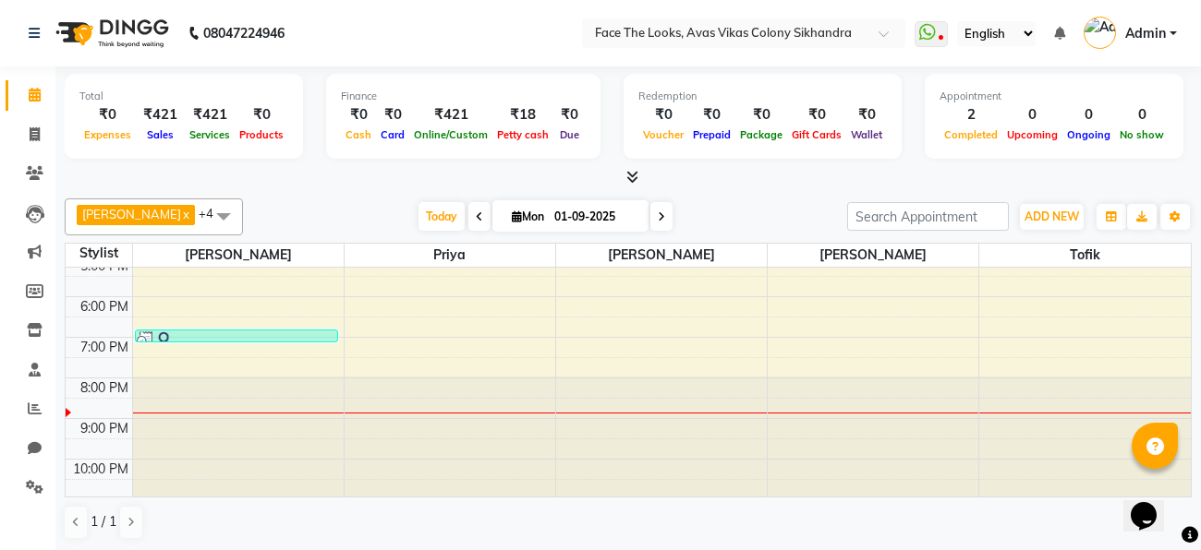
click at [658, 213] on icon at bounding box center [661, 217] width 7 height 11
type input "02-09-2025"
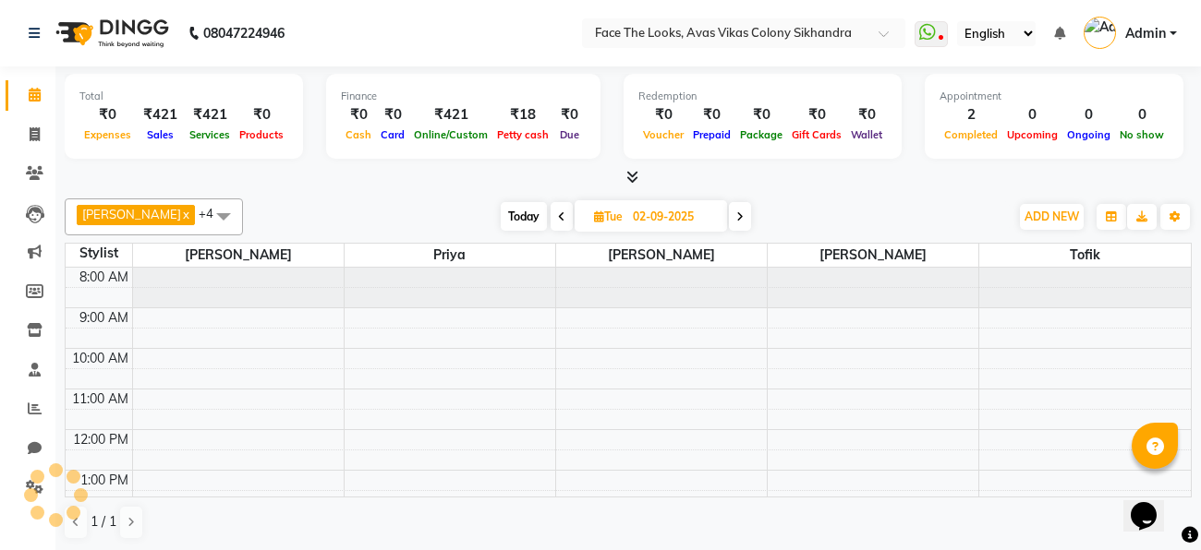
scroll to position [377, 0]
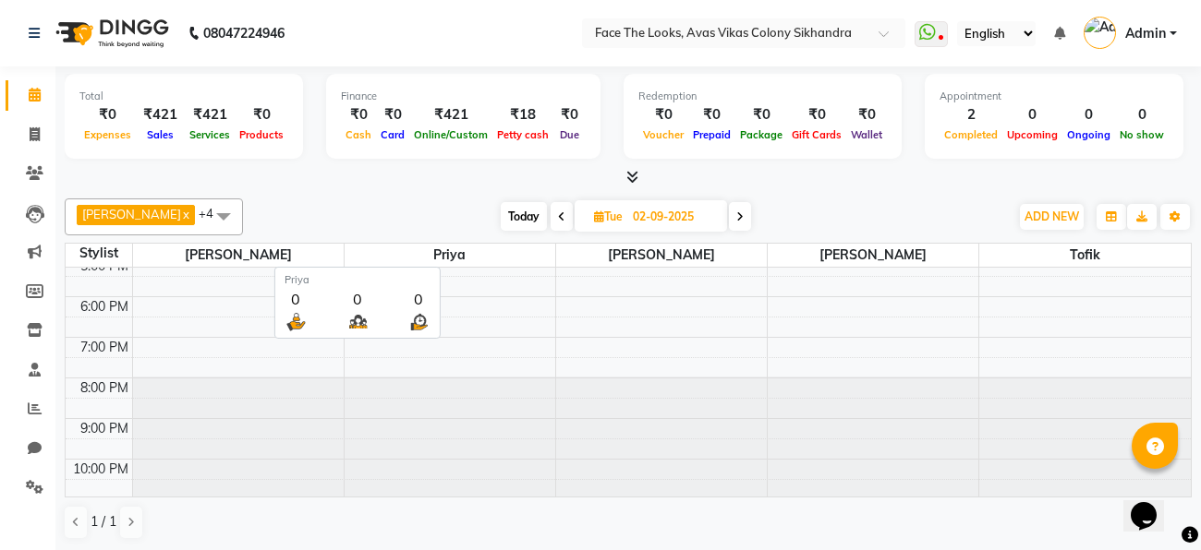
click at [526, 263] on span "Priya" at bounding box center [450, 255] width 211 height 23
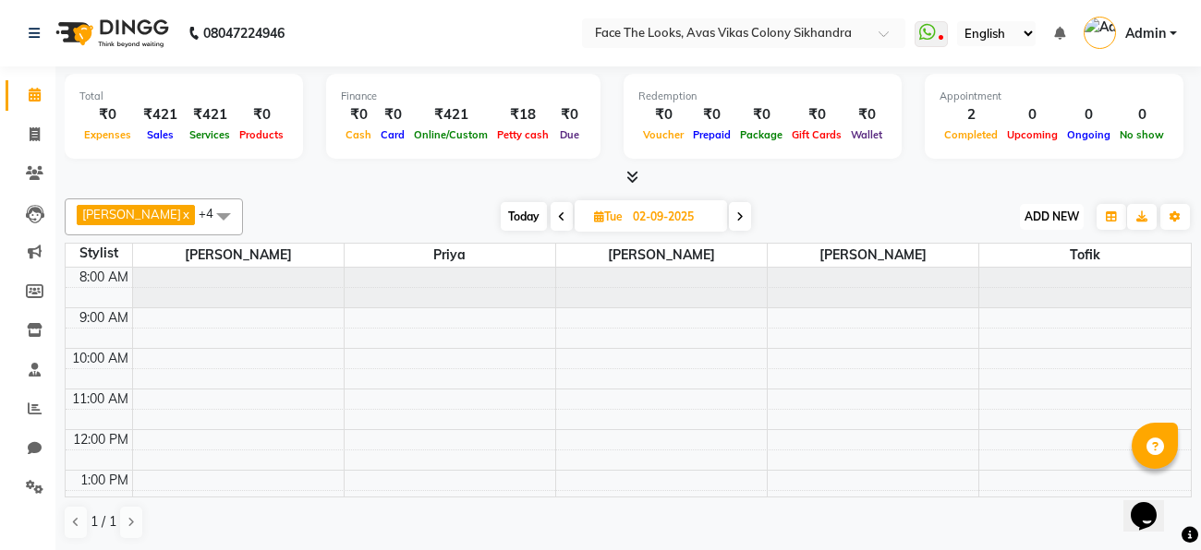
click at [1031, 216] on span "ADD NEW" at bounding box center [1051, 217] width 54 height 14
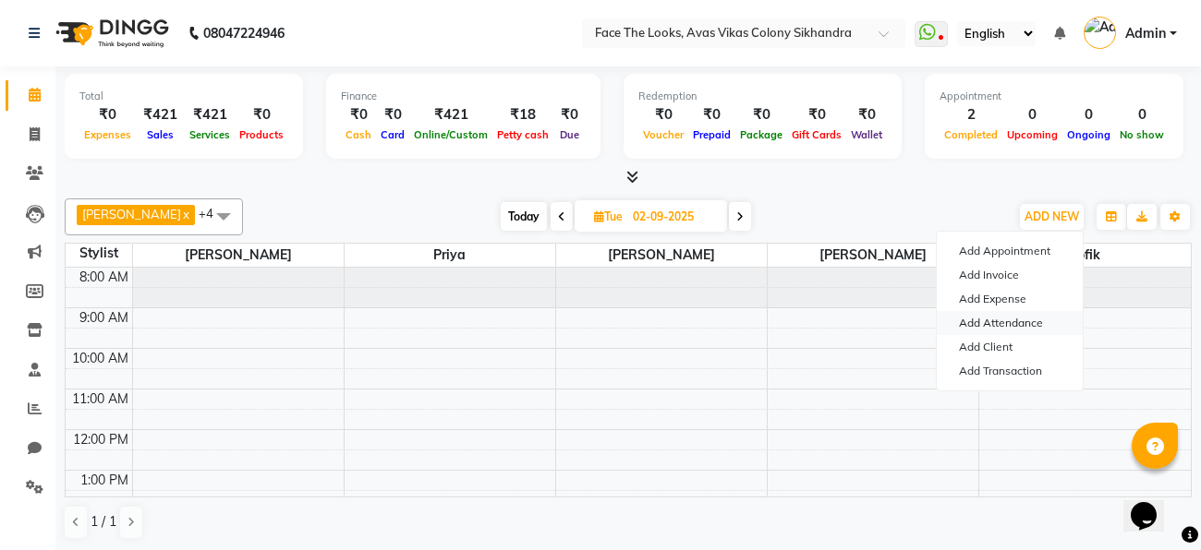
click at [1023, 325] on link "Add Attendance" at bounding box center [1010, 323] width 146 height 24
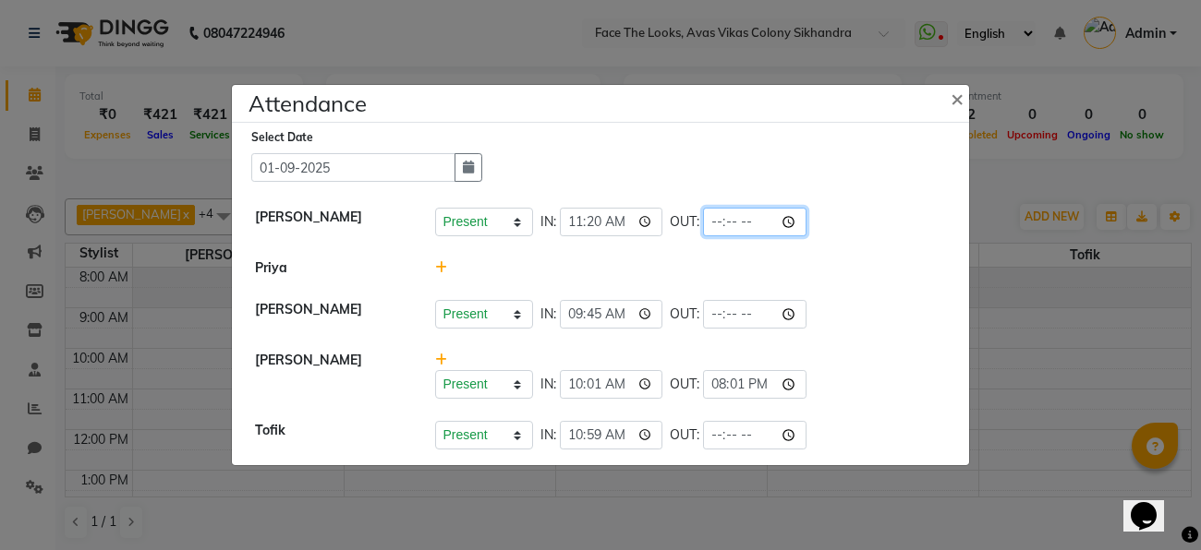
click at [748, 217] on input "time" at bounding box center [754, 222] width 103 height 29
click at [878, 201] on li "[PERSON_NAME] Present Absent Late Half Day Weekly Off IN: 11:20 OUT: 21:00" at bounding box center [600, 223] width 728 height 52
type input "21:00"
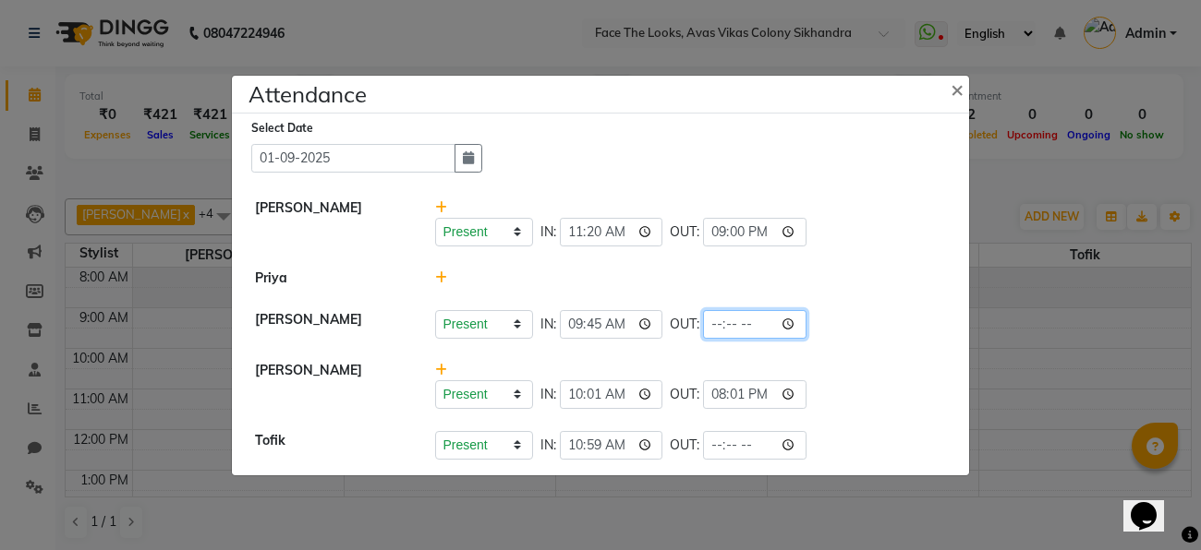
click at [750, 328] on input "time" at bounding box center [754, 324] width 103 height 29
click at [1036, 184] on ngb-modal-window "Attendance × Select Date [DATE] [PERSON_NAME] Present Absent Late Half Day Week…" at bounding box center [600, 275] width 1201 height 550
type input "21:01"
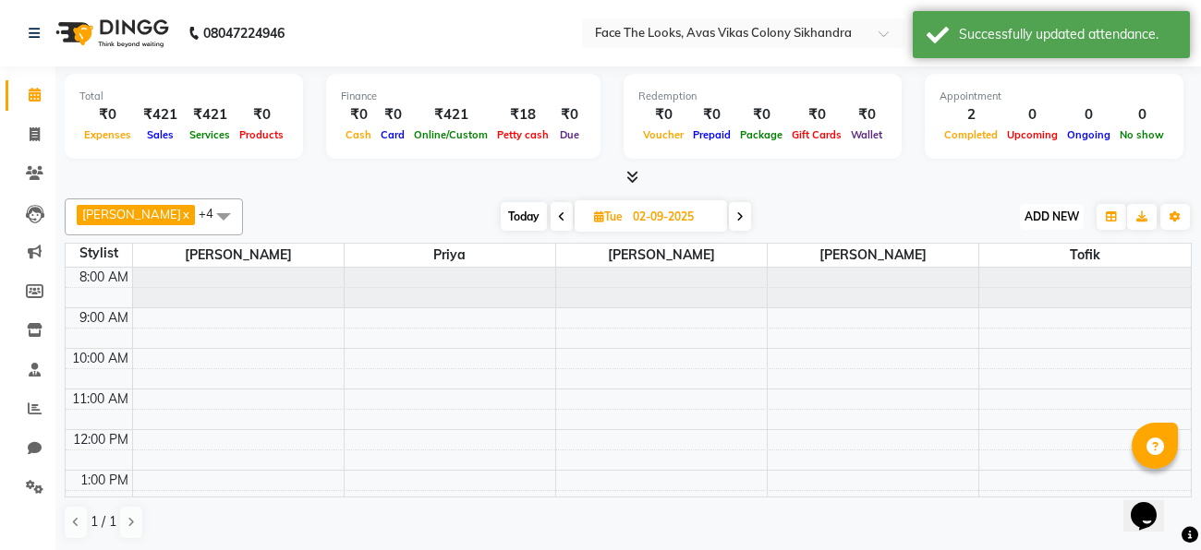
click at [1047, 223] on button "ADD NEW Toggle Dropdown" at bounding box center [1052, 217] width 64 height 26
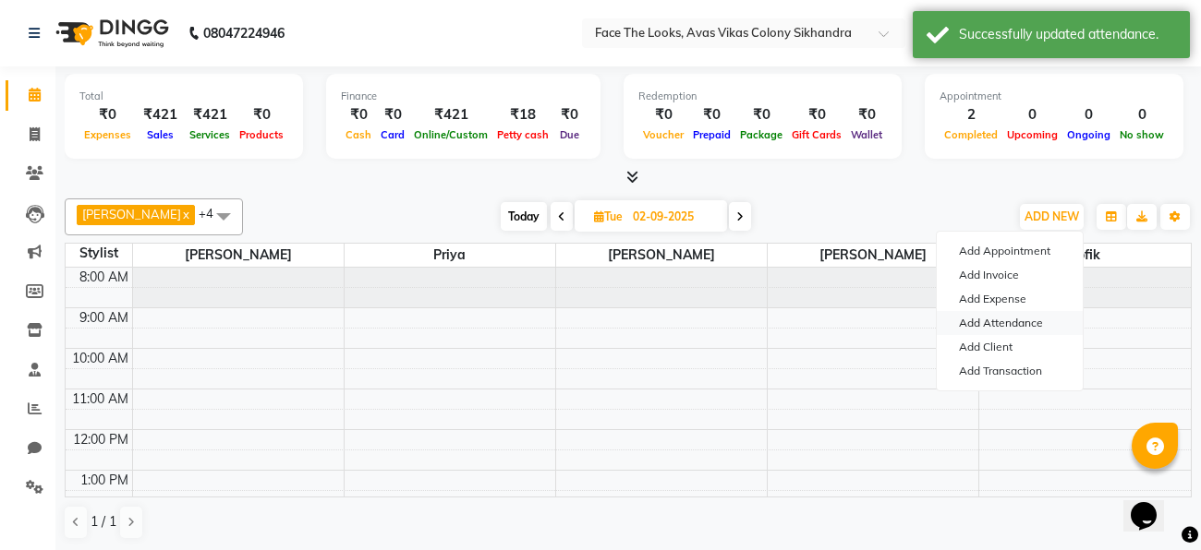
click at [1043, 323] on link "Add Attendance" at bounding box center [1010, 323] width 146 height 24
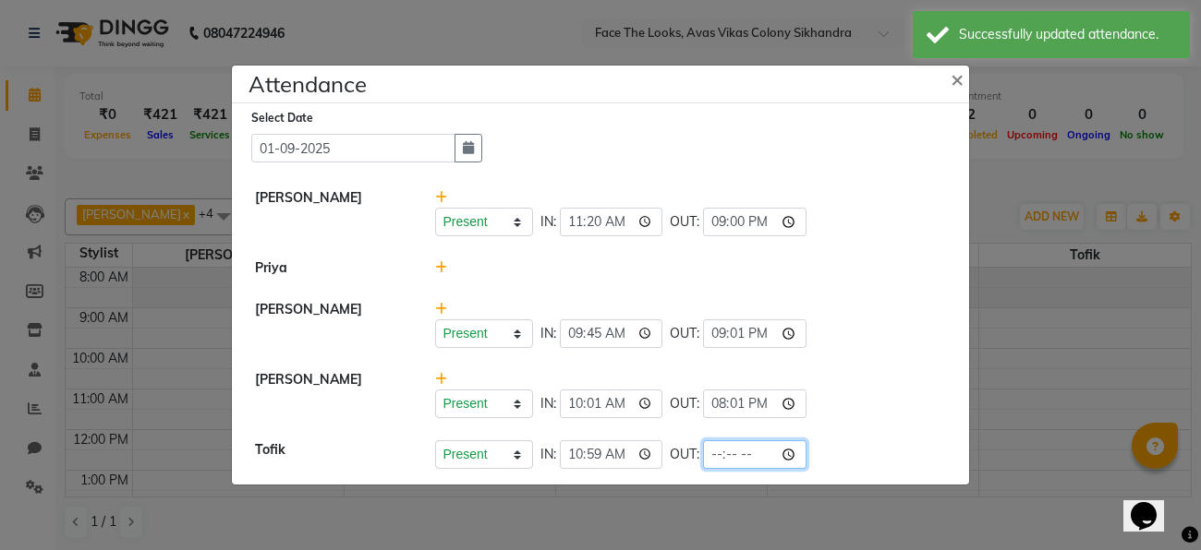
click at [753, 462] on input "time" at bounding box center [754, 455] width 103 height 29
click at [829, 420] on li "[PERSON_NAME] Present Absent Late Half Day Weekly Off IN: 10:01 OUT: 20:01" at bounding box center [600, 394] width 728 height 71
type input "21:01"
